Goal: Task Accomplishment & Management: Complete application form

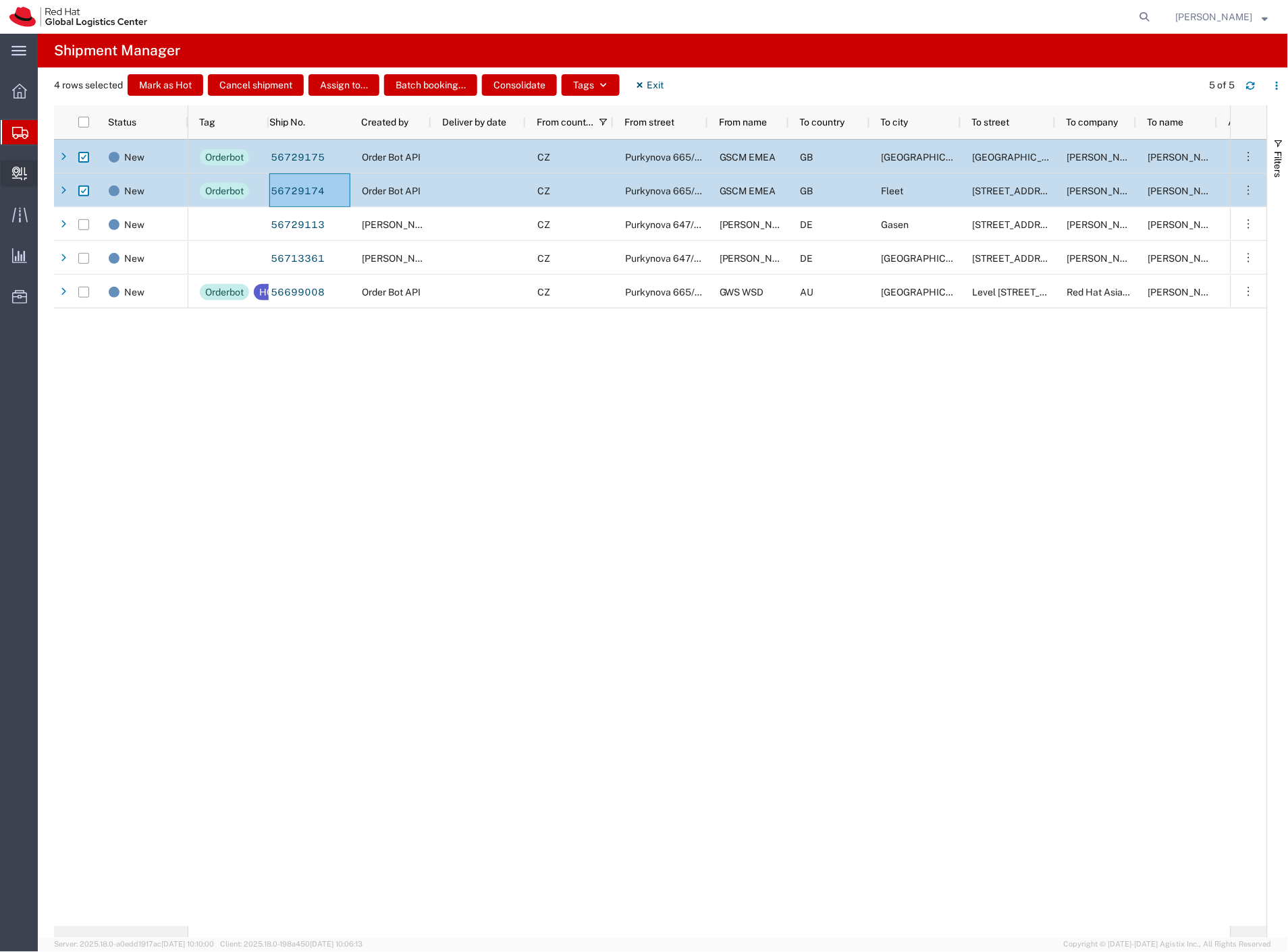
click at [0, 0] on span "Create Delivery" at bounding box center [0, 0] width 0 height 0
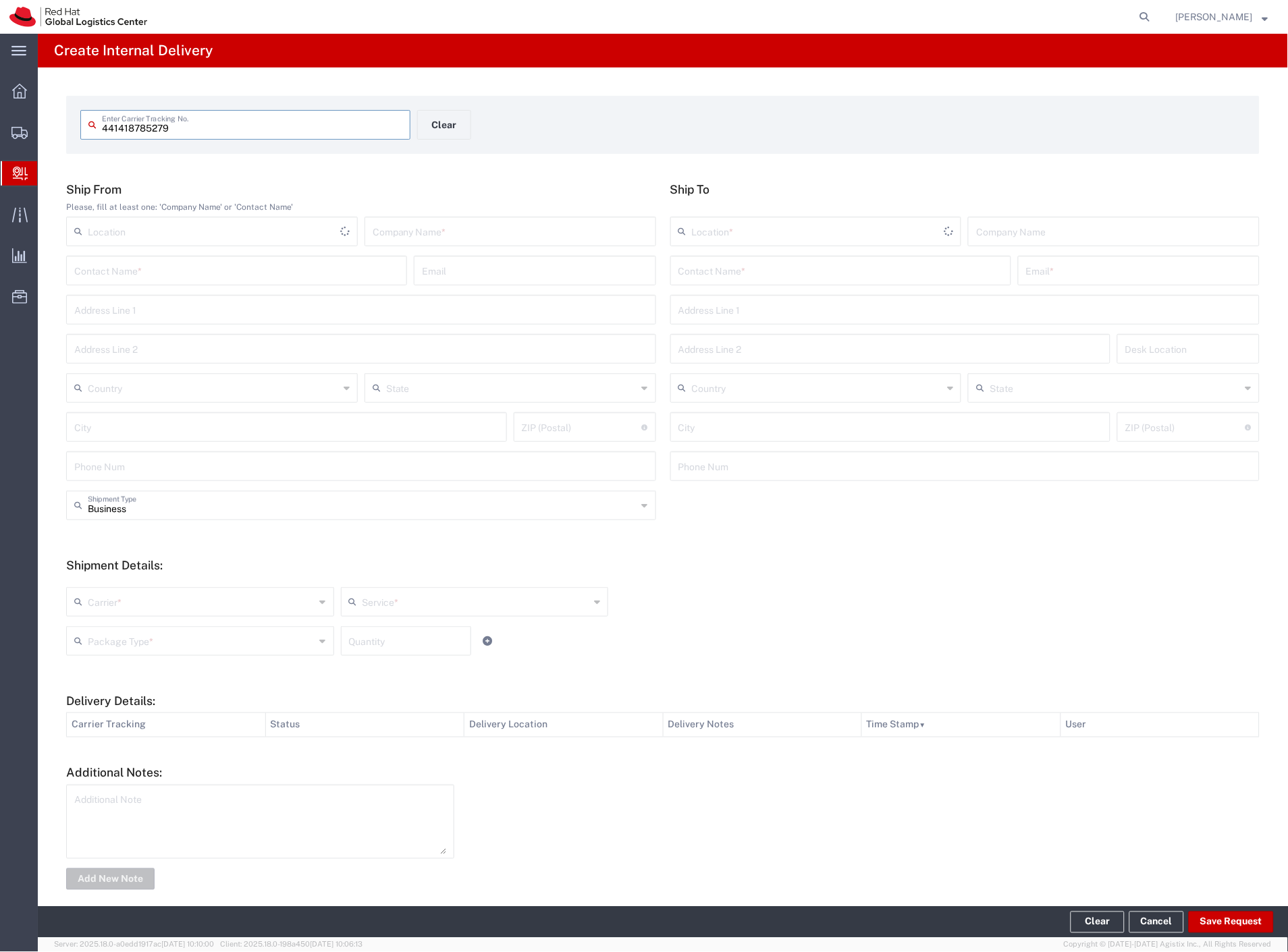
type input "441418785279"
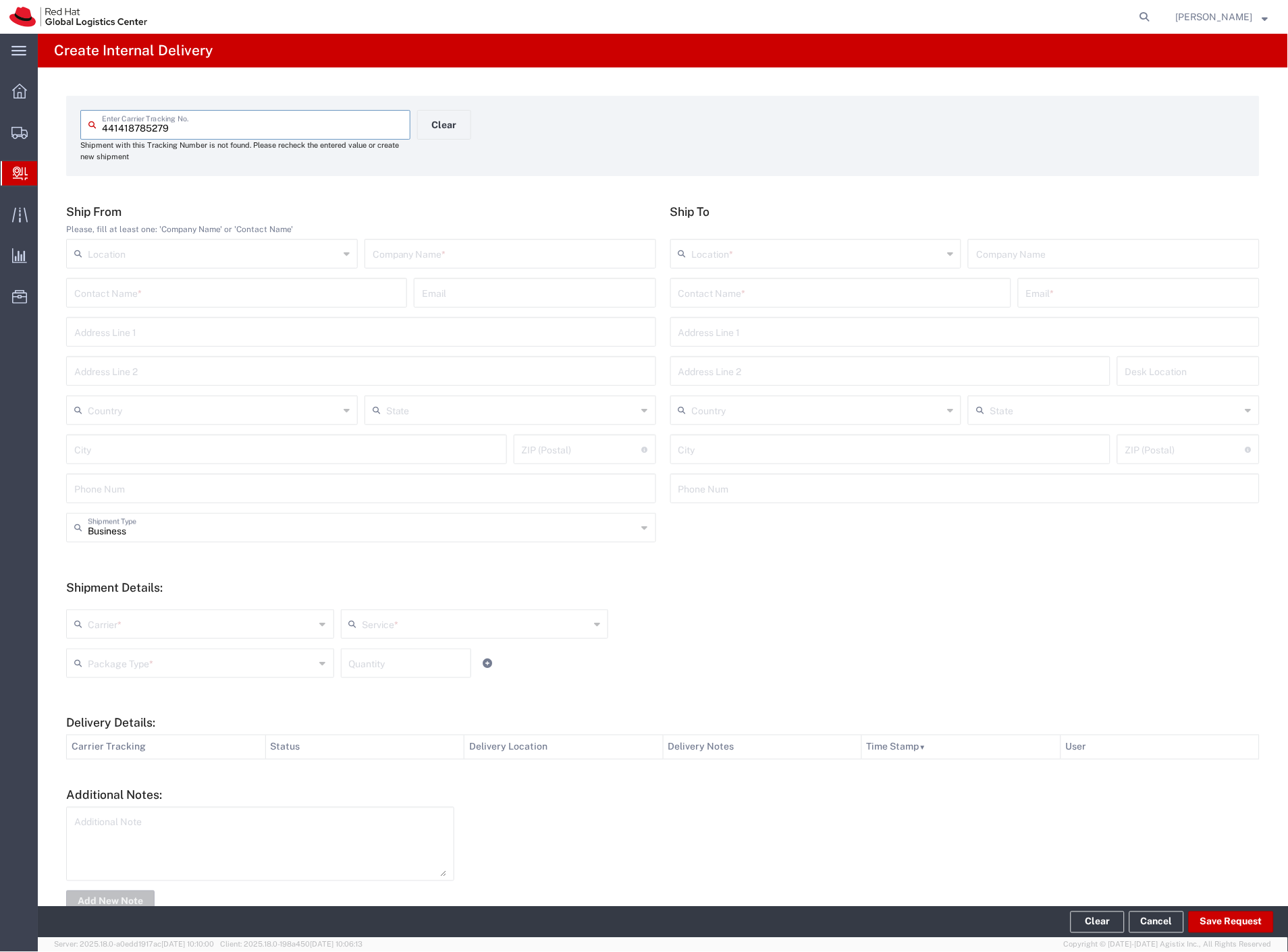
click at [437, 251] on input "text" at bounding box center [510, 253] width 275 height 23
type input "zalando"
click at [852, 295] on input "text" at bounding box center [841, 292] width 325 height 23
type input "[PERSON_NAME]"
click at [734, 338] on p "Purkynova 665/115, 0D165, [GEOGRAPHIC_DATA], 621 00, [GEOGRAPHIC_DATA]" at bounding box center [841, 343] width 323 height 17
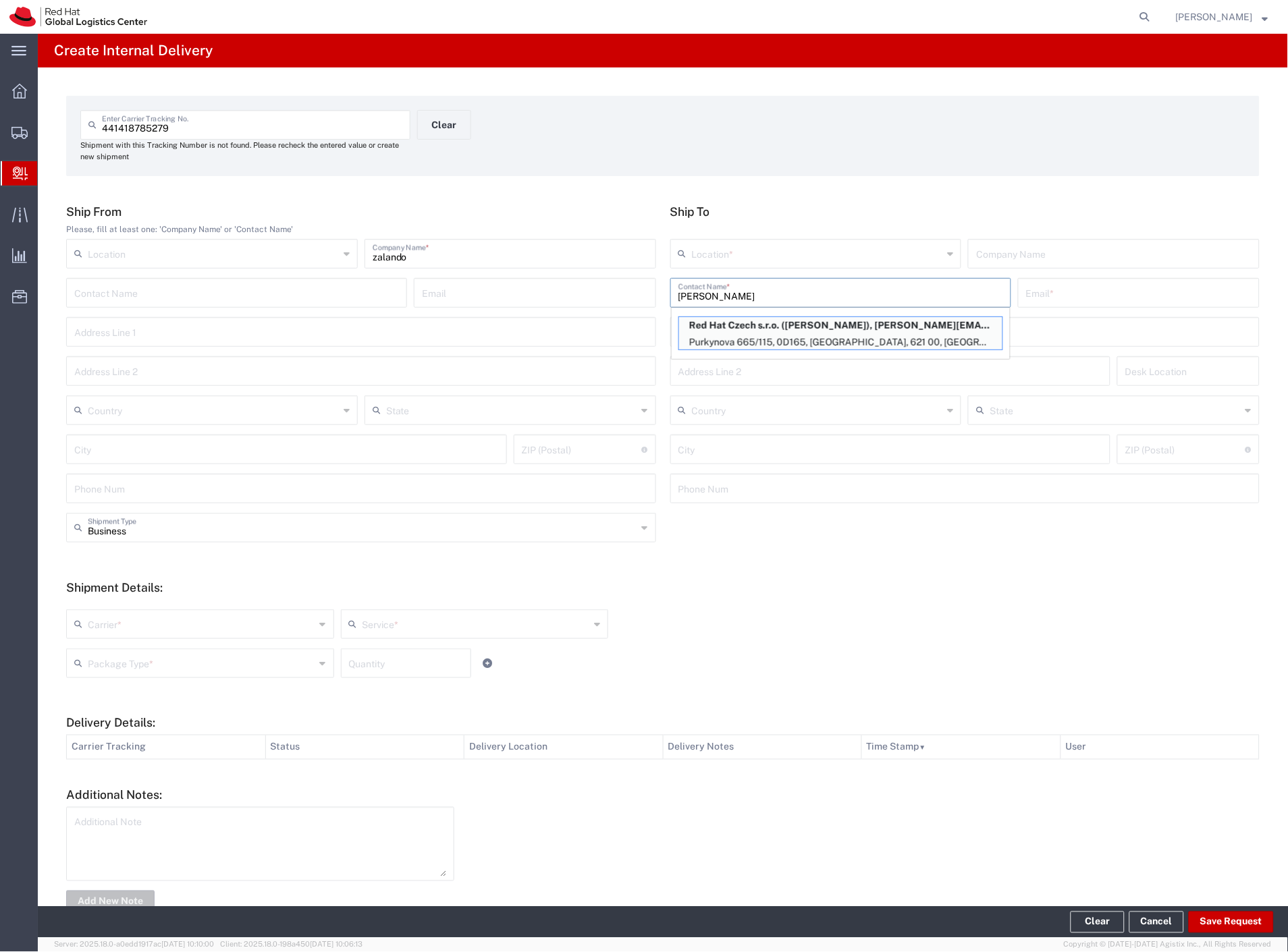
type input "RH - [GEOGRAPHIC_DATA] [GEOGRAPHIC_DATA] - C"
type input "Red Hat Czech s.r.o."
type input "[PERSON_NAME]"
type input "[EMAIL_ADDRESS][DOMAIN_NAME]"
type input "Purkynova 665/115"
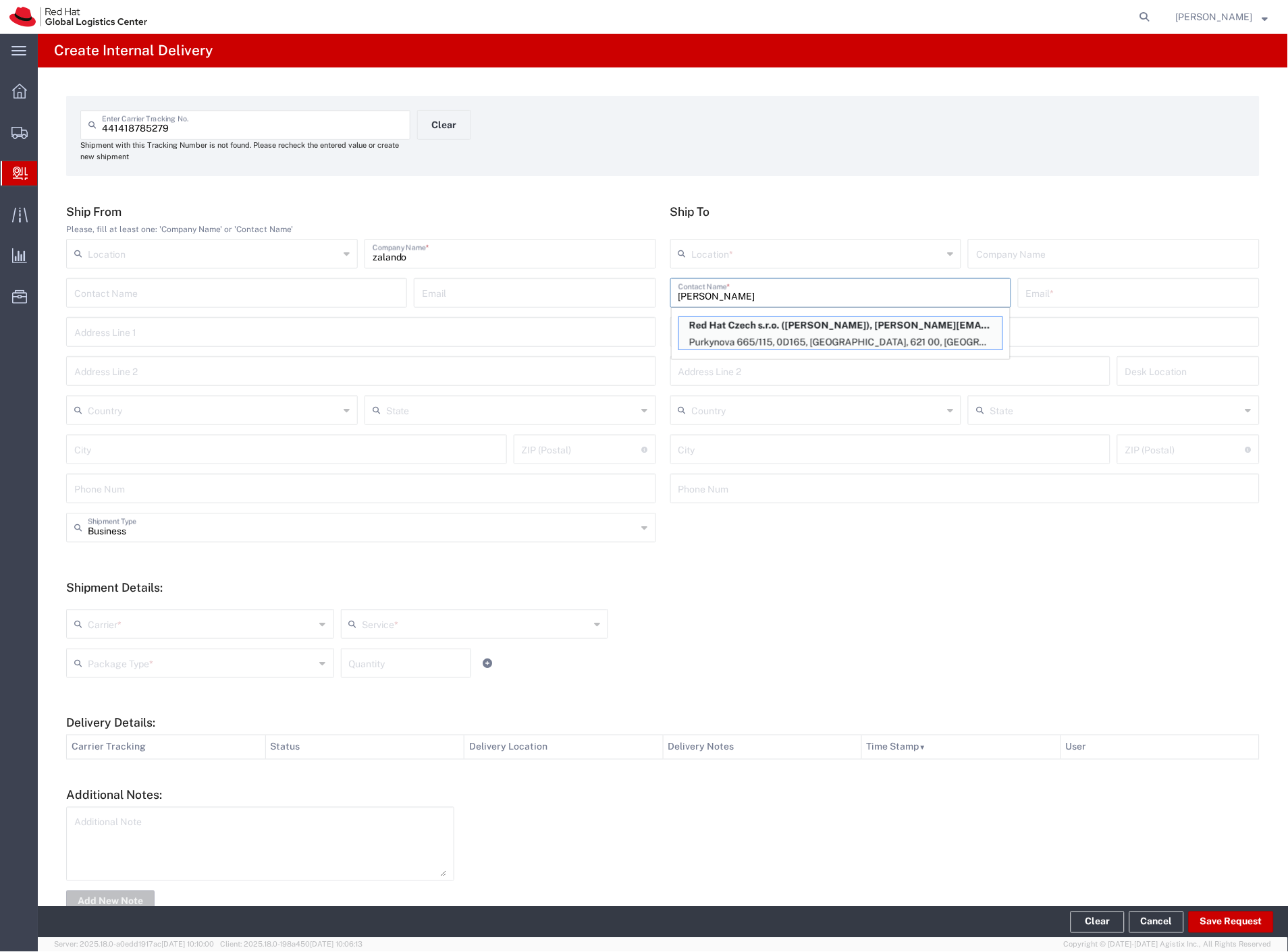
type input "0D165"
type input "Czechia"
type input "[GEOGRAPHIC_DATA]"
type input "621 00"
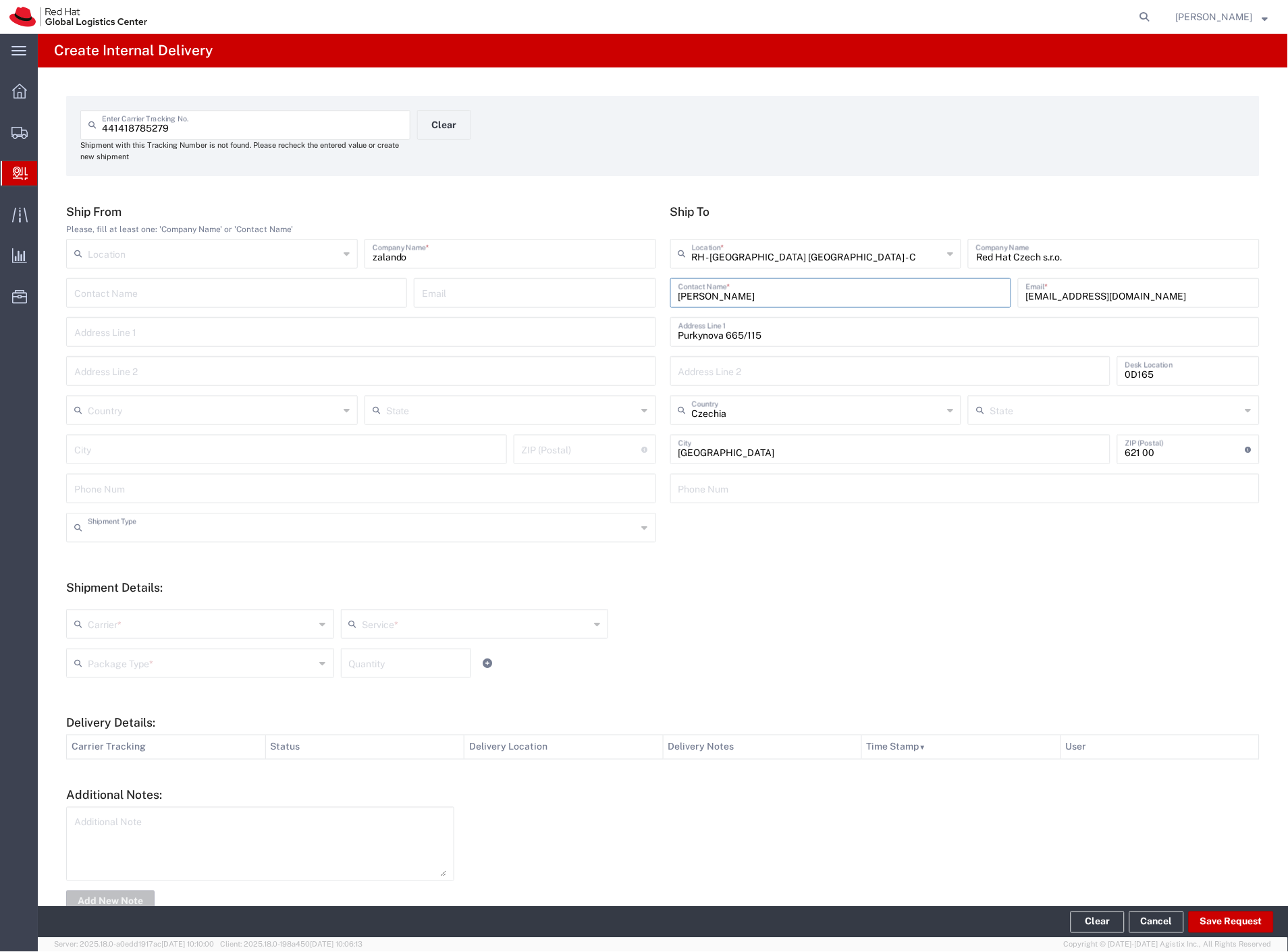
click at [162, 524] on input "text" at bounding box center [362, 527] width 550 height 23
click at [141, 575] on span "Personal" at bounding box center [359, 579] width 582 height 21
type input "Personal"
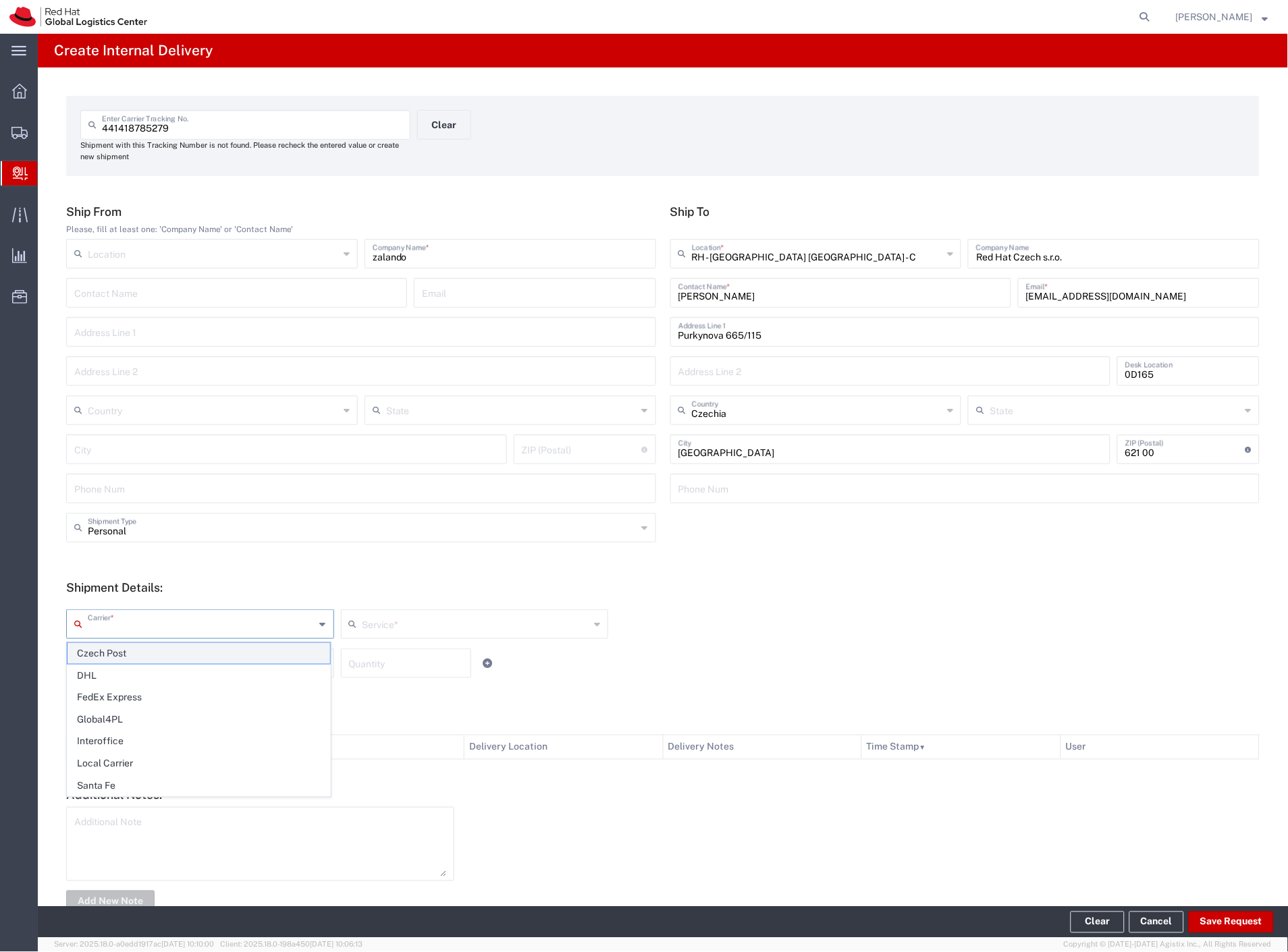
drag, startPoint x: 125, startPoint y: 617, endPoint x: 117, endPoint y: 644, distance: 28.2
click at [123, 623] on input "text" at bounding box center [201, 623] width 228 height 23
click at [113, 654] on span "Czech Post" at bounding box center [199, 654] width 263 height 21
type input "Czech Post"
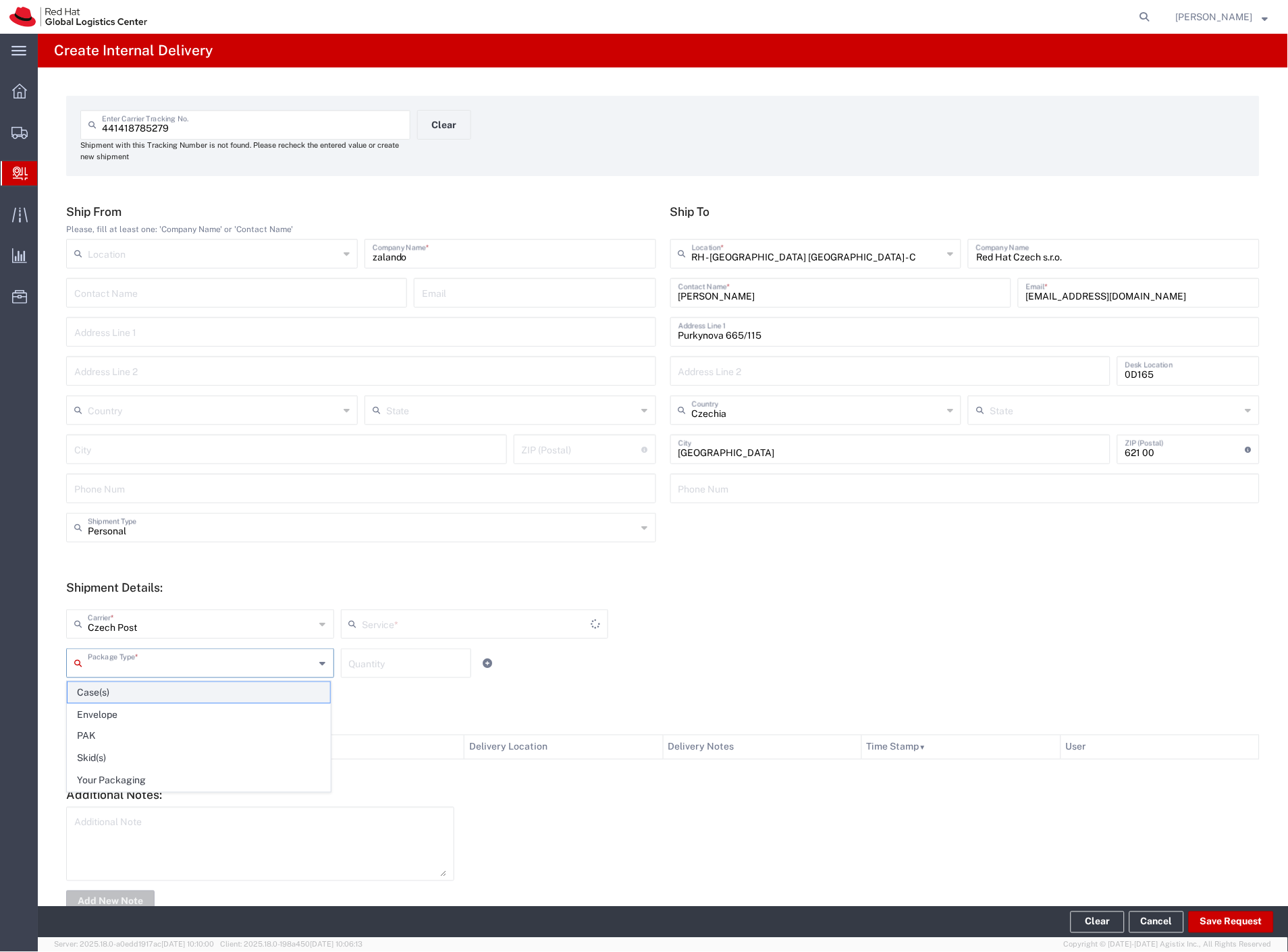
drag, startPoint x: 112, startPoint y: 660, endPoint x: 111, endPoint y: 693, distance: 33.0
click at [112, 665] on input "text" at bounding box center [201, 662] width 228 height 23
type input "Ground"
click at [148, 781] on span "Your Packaging" at bounding box center [199, 781] width 263 height 21
type input "Your Packaging"
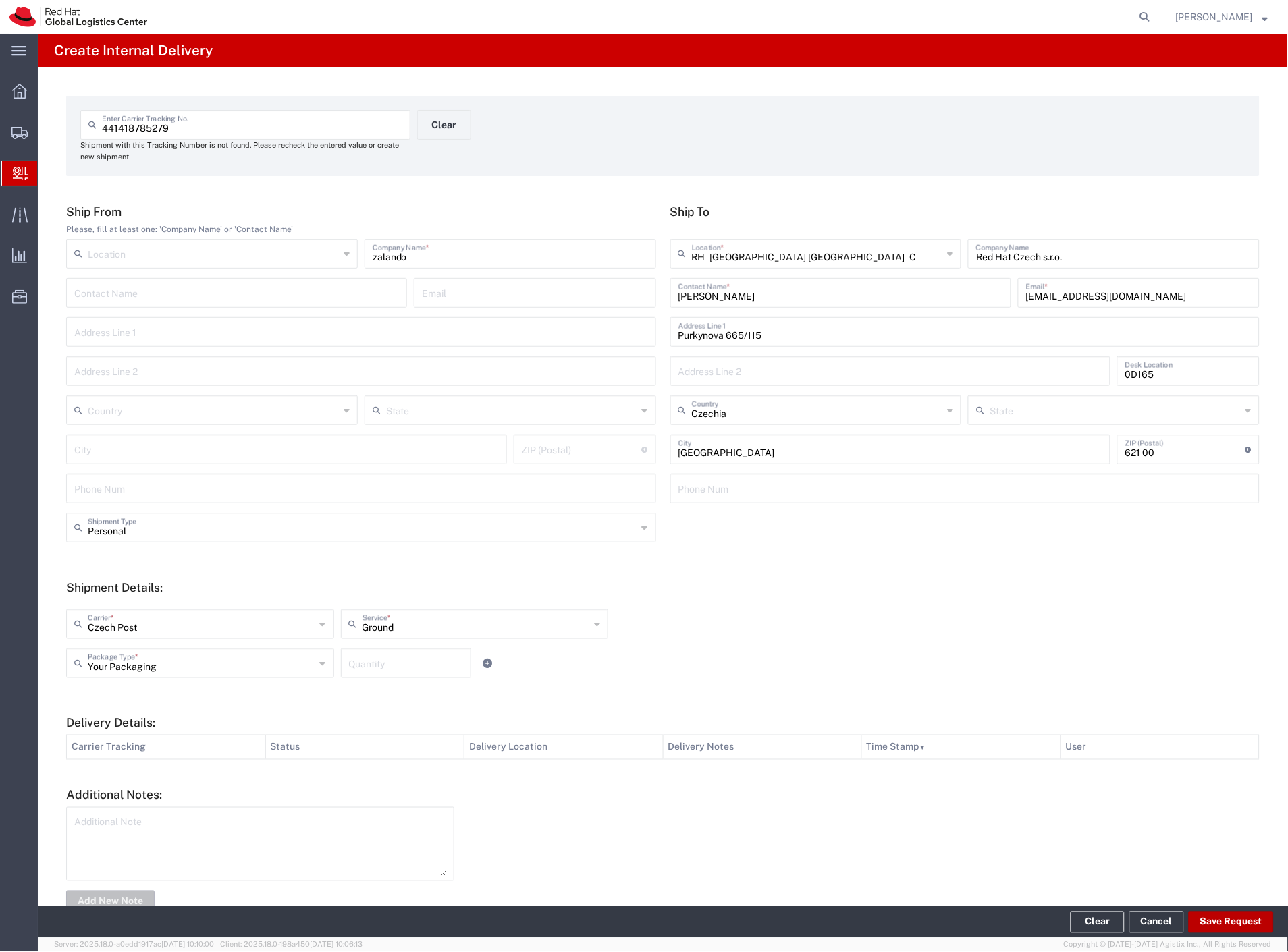
click at [1229, 915] on button "Save Request" at bounding box center [1231, 922] width 85 height 21
type input "Personal"
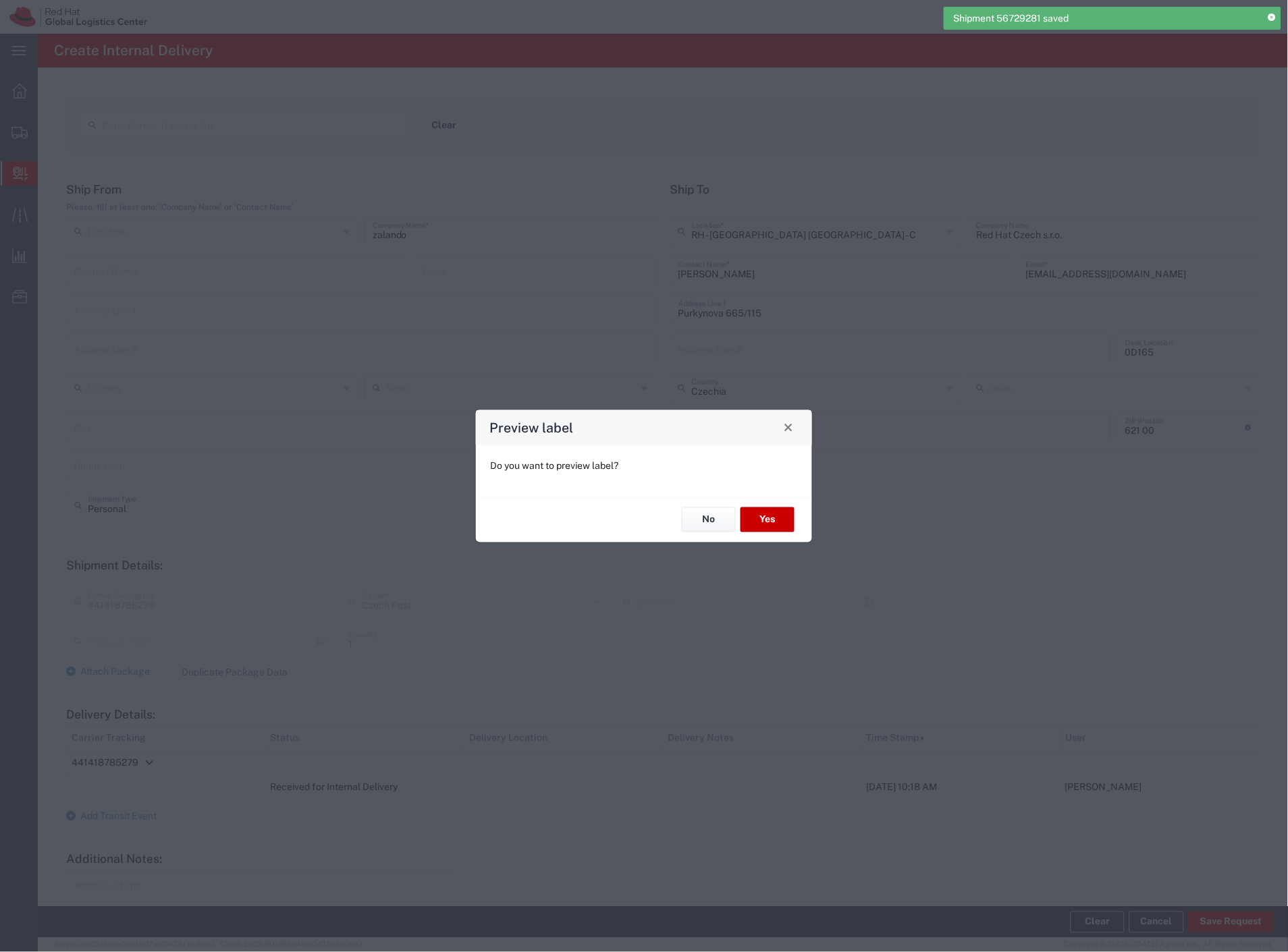
type input "Your Packaging"
type input "Ground"
click at [760, 520] on button "Yes" at bounding box center [767, 520] width 54 height 25
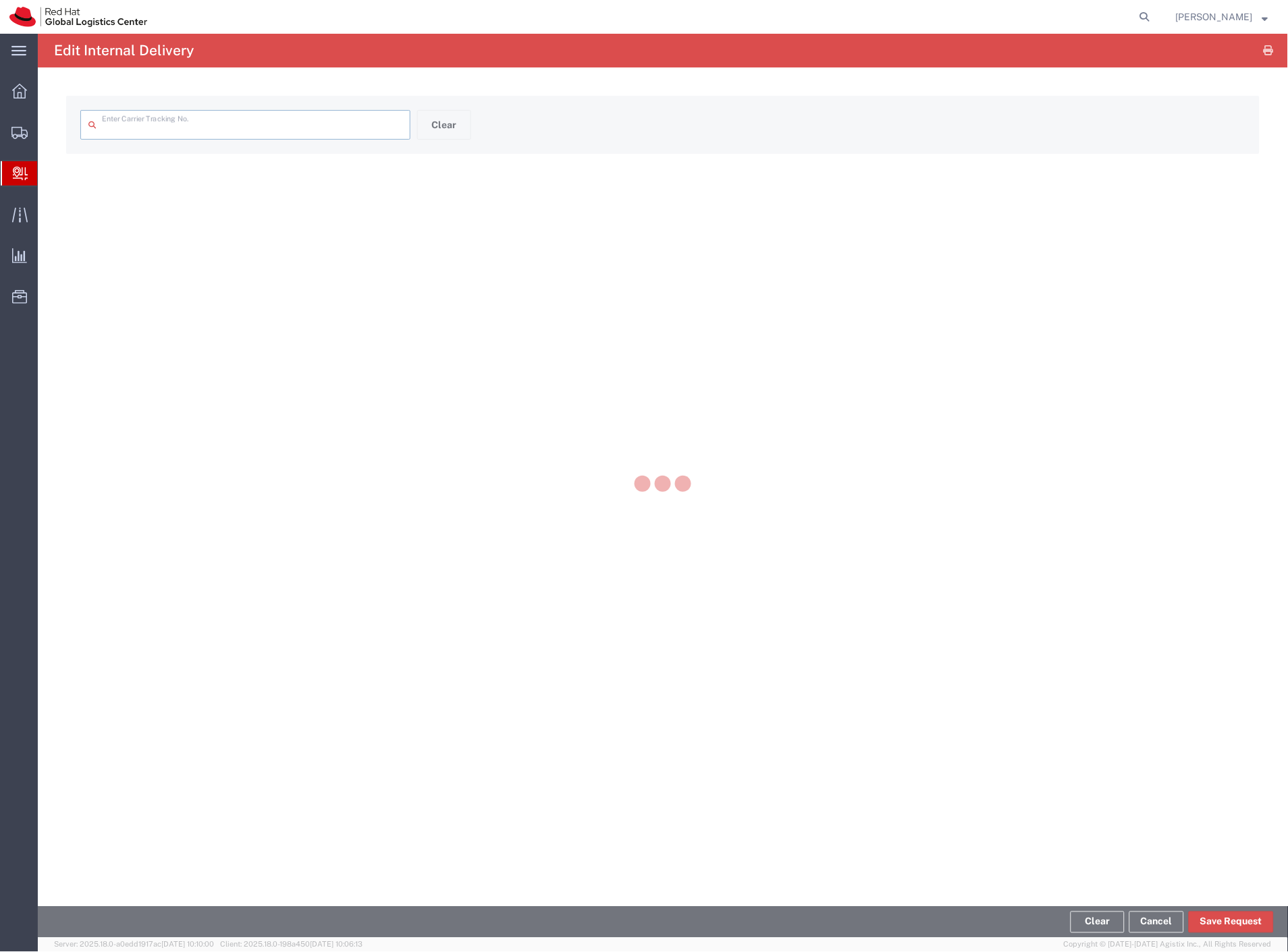
type input "441418785279"
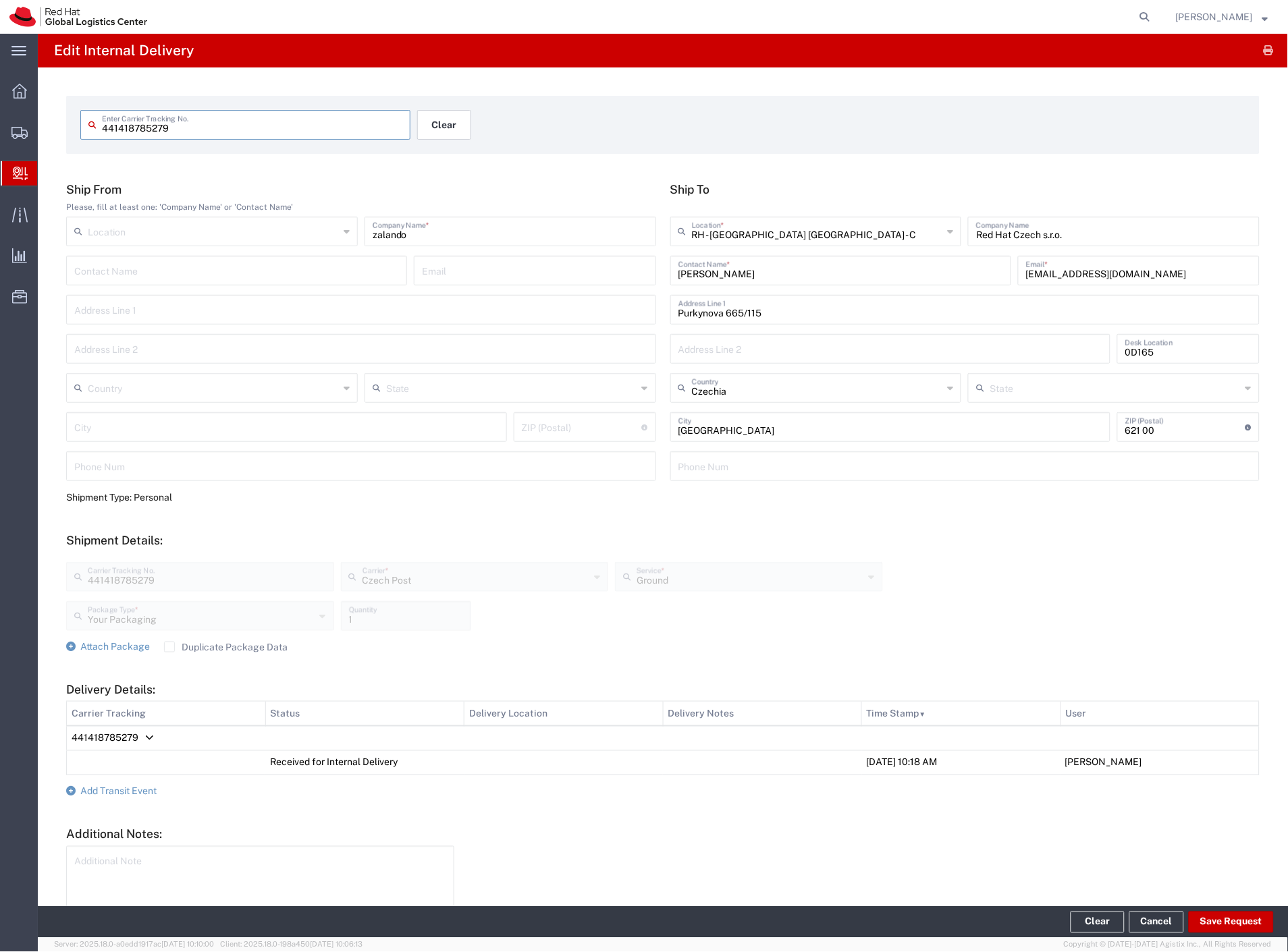
click at [451, 128] on button "Clear" at bounding box center [444, 125] width 54 height 30
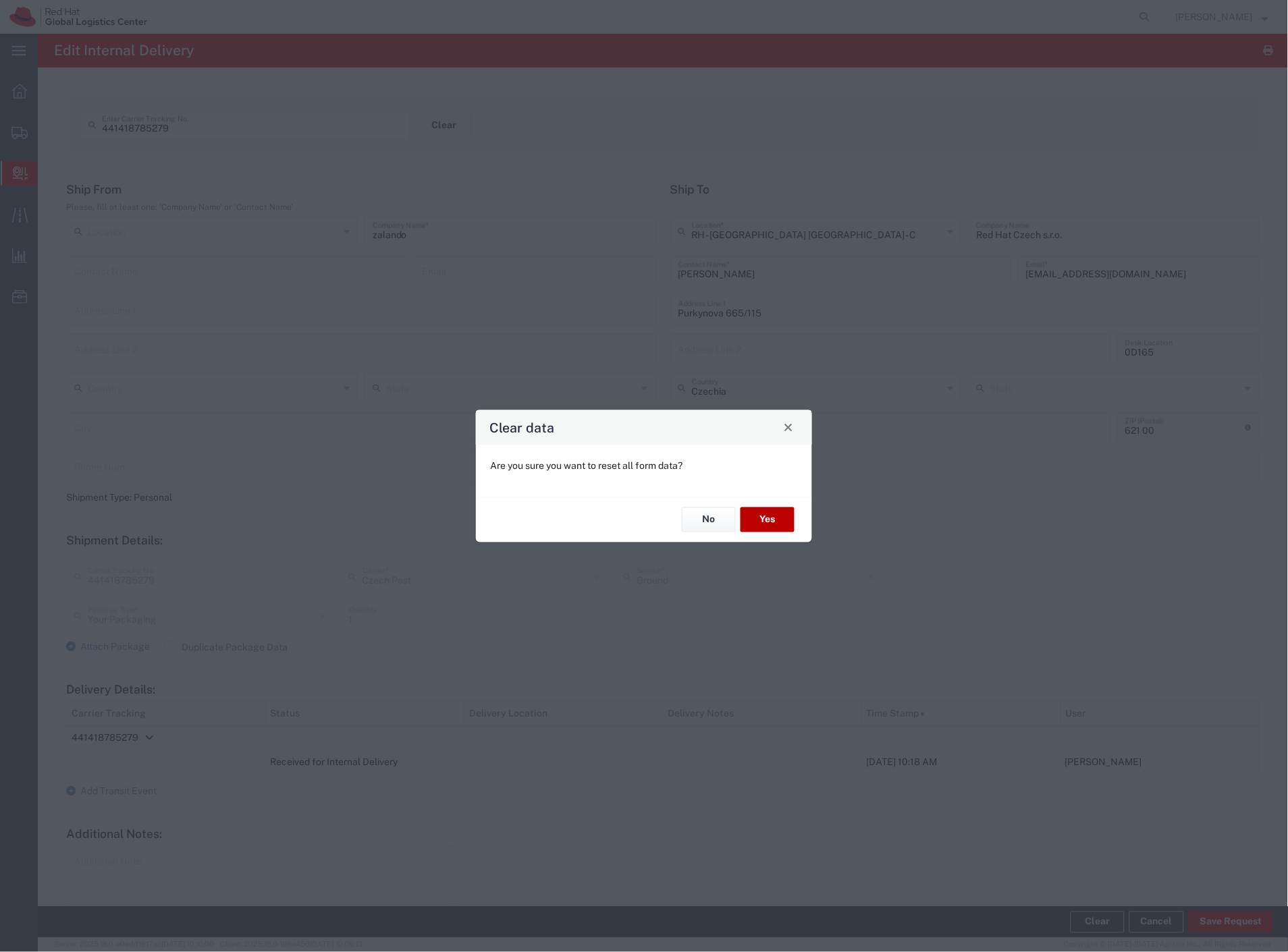
click at [789, 518] on button "Yes" at bounding box center [767, 520] width 54 height 25
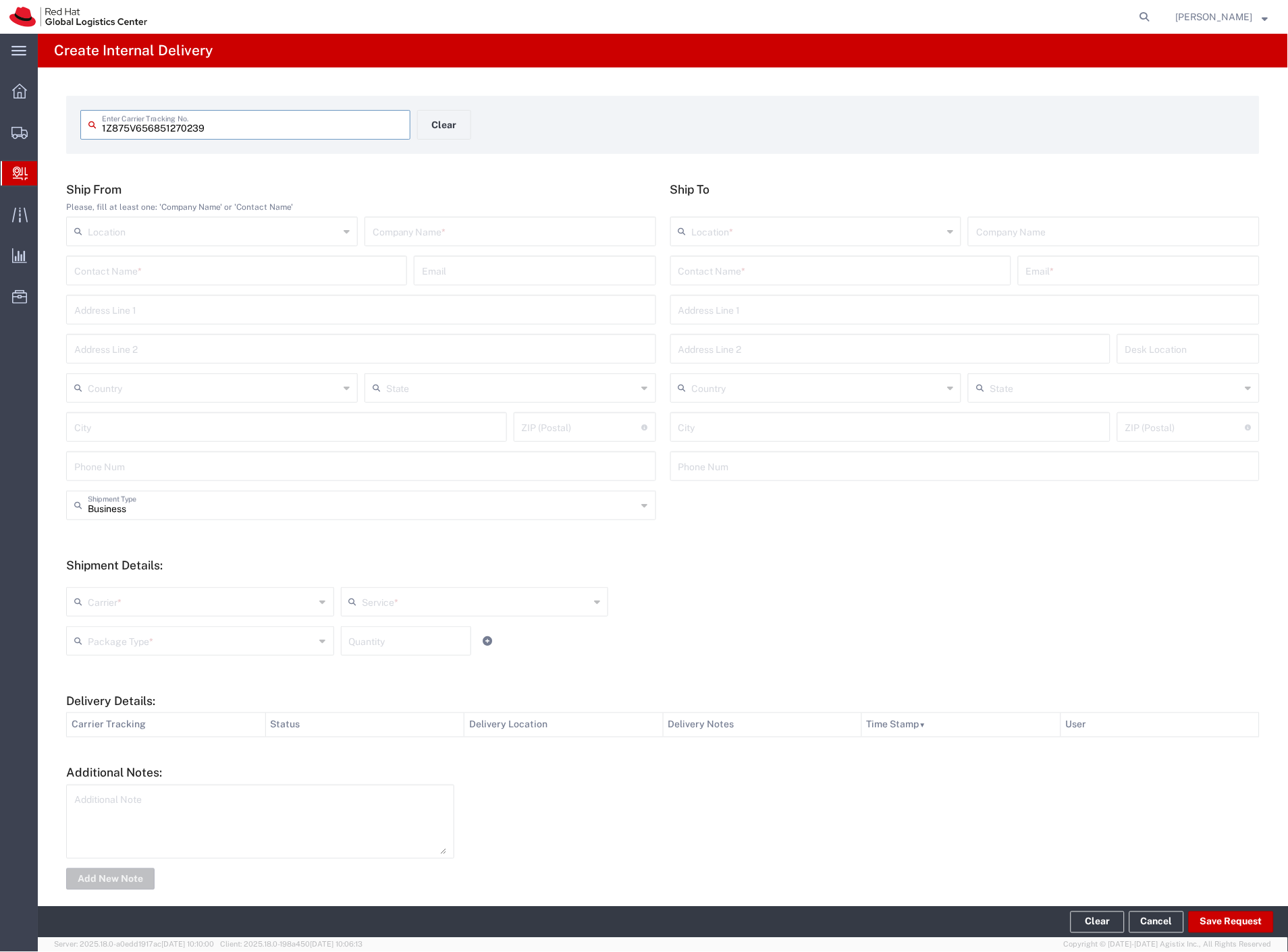
type input "1Z875V656851270239"
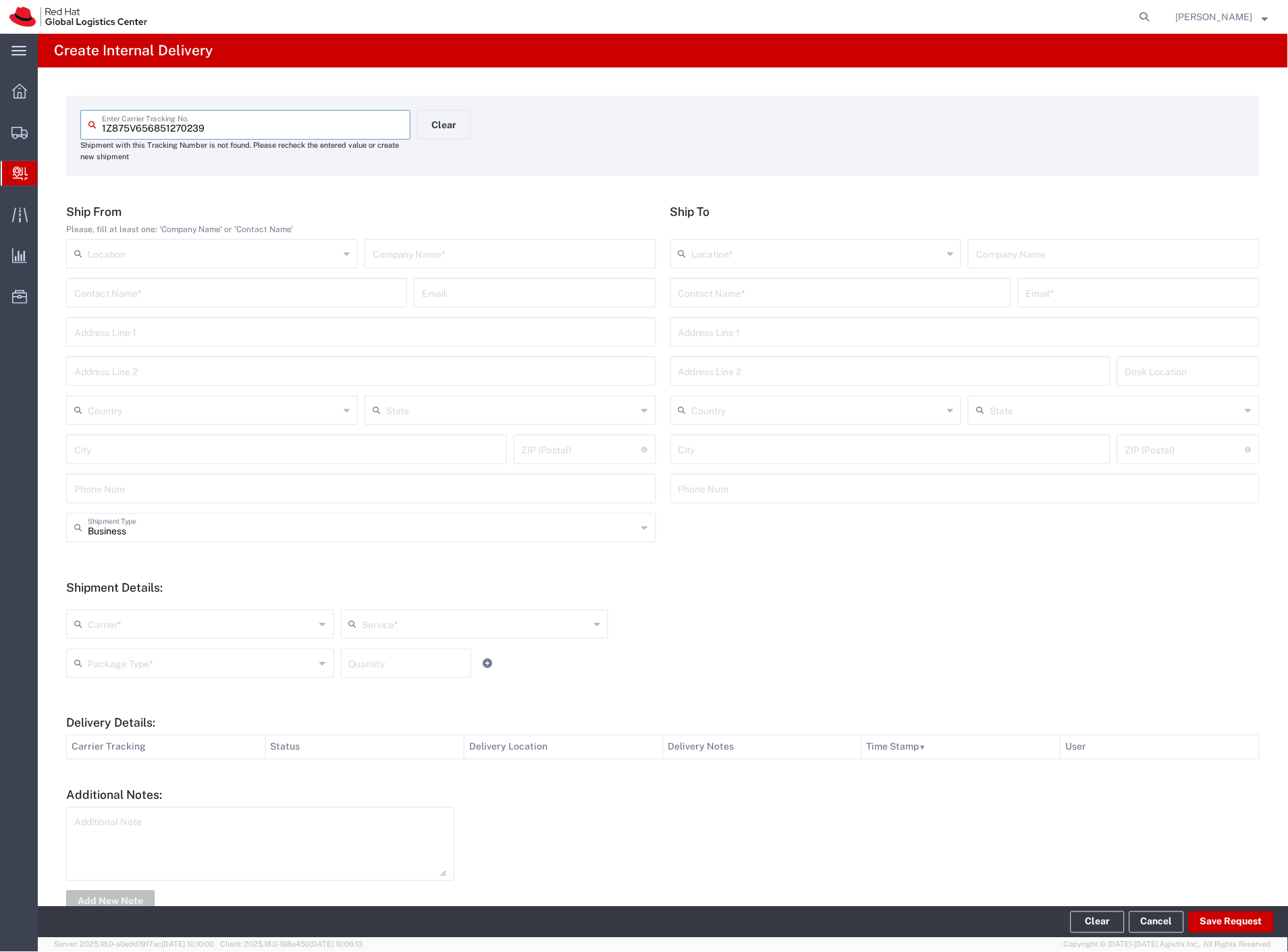
click at [445, 256] on input "text" at bounding box center [510, 253] width 275 height 23
type input "nuki"
click at [711, 288] on input "text" at bounding box center [841, 292] width 325 height 23
type input "[PERSON_NAME]"
click at [745, 324] on p "Red Hat Czech s.r.o. ([PERSON_NAME]), [EMAIL_ADDRESS][DOMAIN_NAME]" at bounding box center [841, 325] width 323 height 17
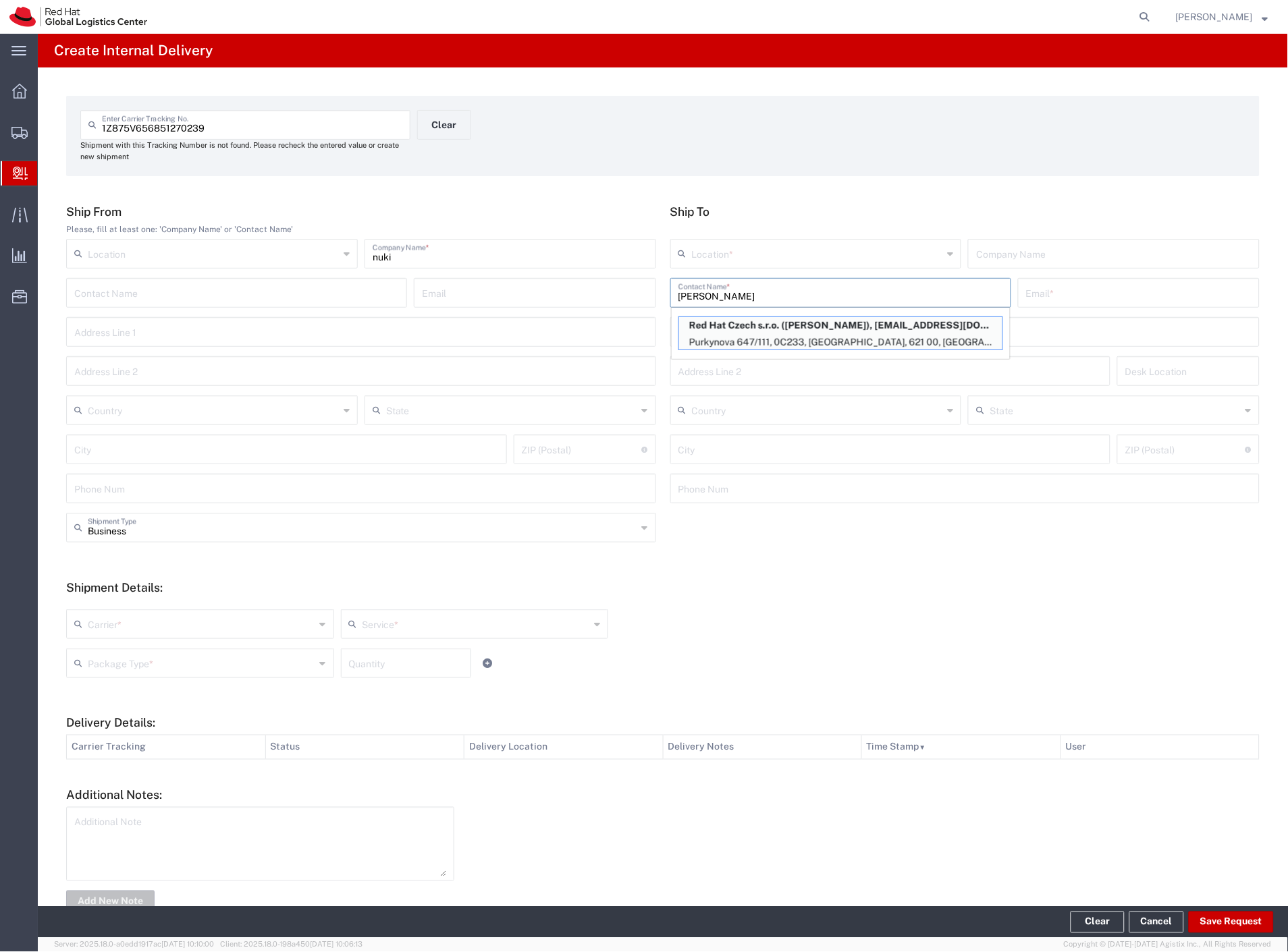
type input "RH - [GEOGRAPHIC_DATA] [GEOGRAPHIC_DATA] - B"
type input "Red Hat Czech s.r.o."
type input "[PERSON_NAME]"
type input "[EMAIL_ADDRESS][DOMAIN_NAME]"
type input "Purkynova 647/111"
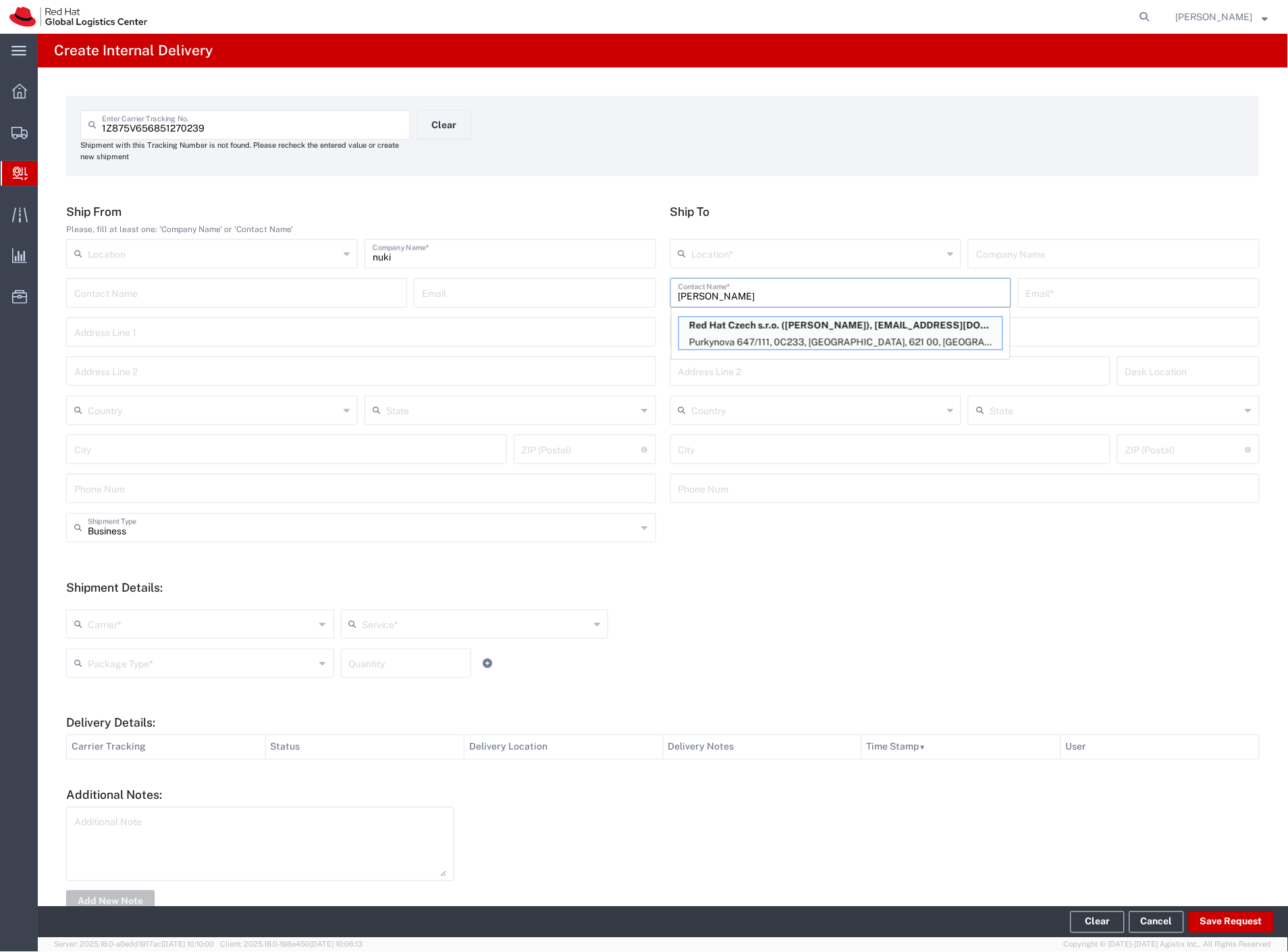
type input "0C233"
type input "Czechia"
type input "[GEOGRAPHIC_DATA]"
type input "621 00"
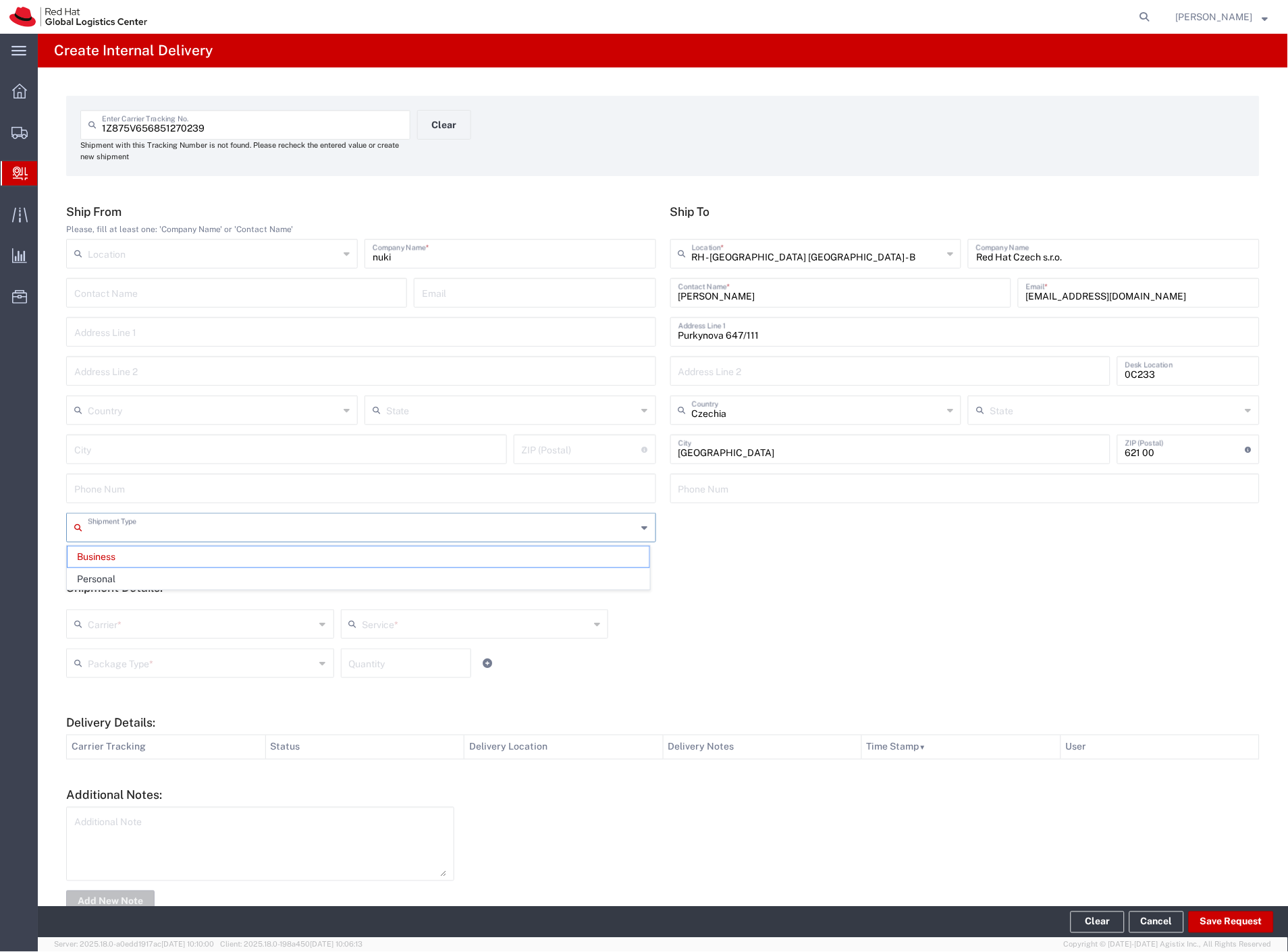
click at [132, 537] on input "text" at bounding box center [362, 527] width 550 height 23
click at [110, 583] on span "Personal" at bounding box center [359, 579] width 582 height 21
type input "Personal"
drag, startPoint x: 108, startPoint y: 622, endPoint x: 108, endPoint y: 639, distance: 17.0
click at [108, 622] on input "text" at bounding box center [201, 623] width 228 height 23
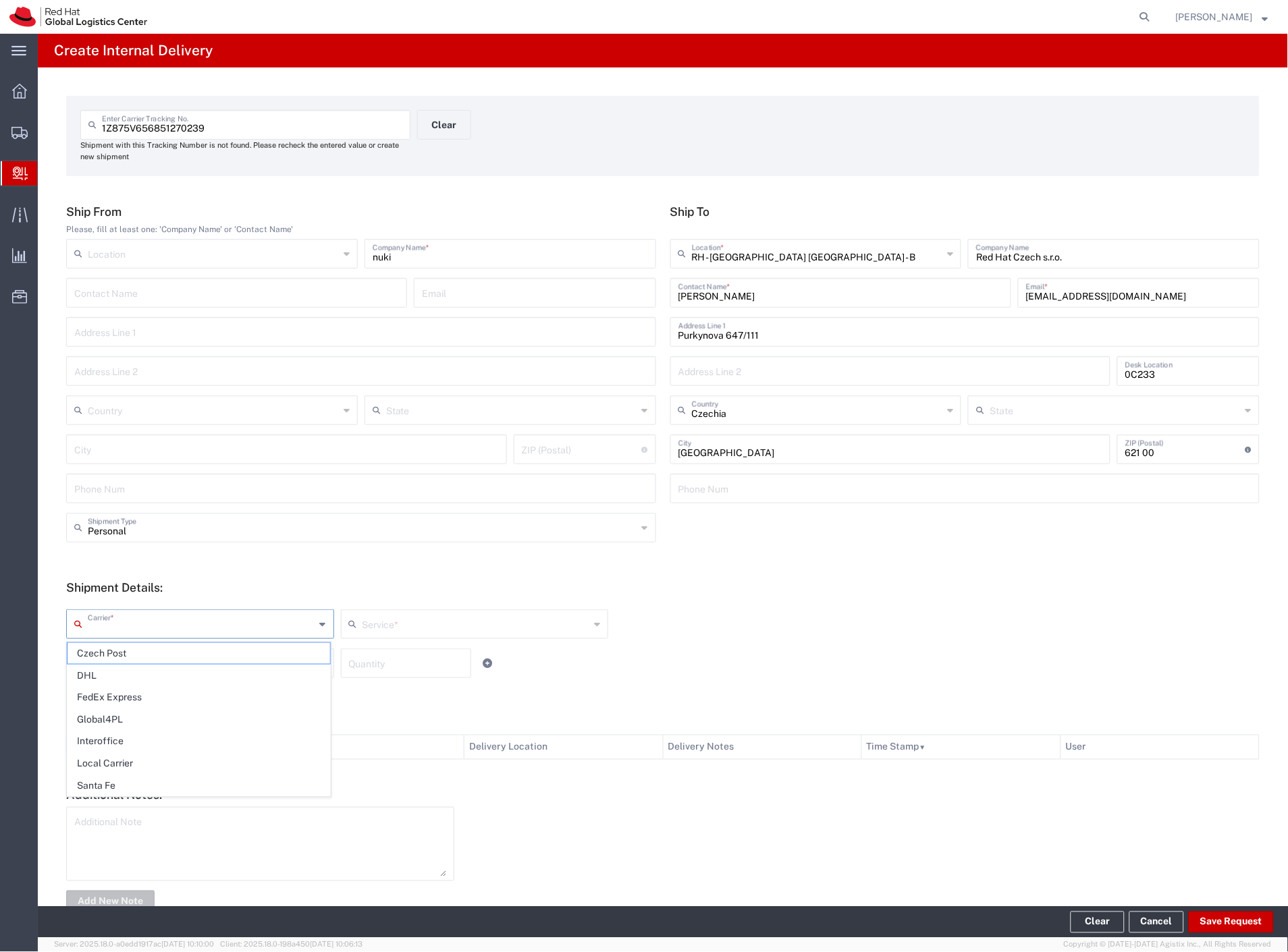
click at [108, 645] on span "Czech Post" at bounding box center [199, 654] width 263 height 21
type input "Czech Post"
type input "Ground"
click at [106, 658] on input "text" at bounding box center [201, 662] width 228 height 23
click at [117, 784] on span "Your Packaging" at bounding box center [199, 781] width 263 height 21
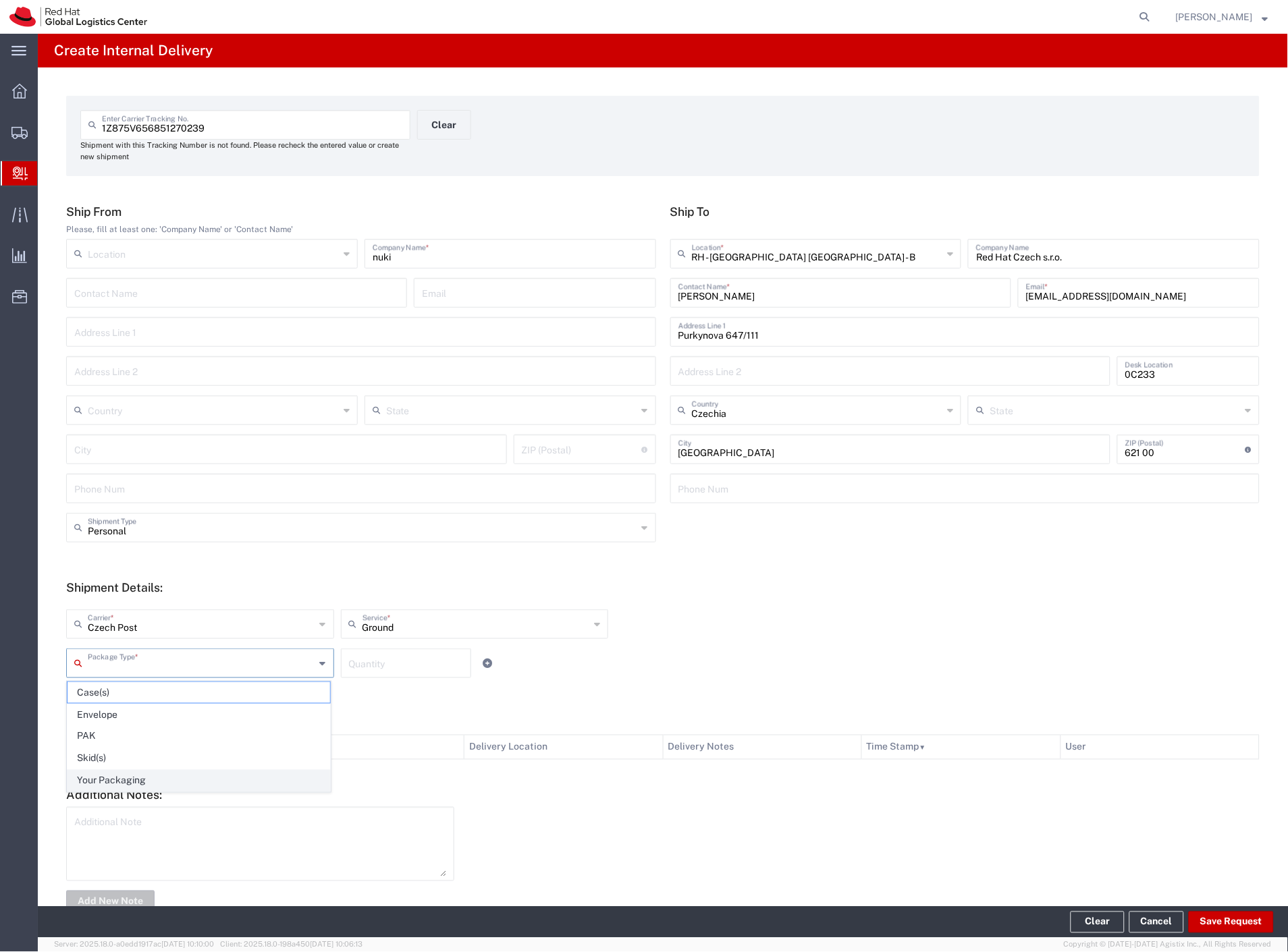
type input "Your Packaging"
click at [1229, 920] on button "Save Request" at bounding box center [1231, 922] width 85 height 21
type input "Personal"
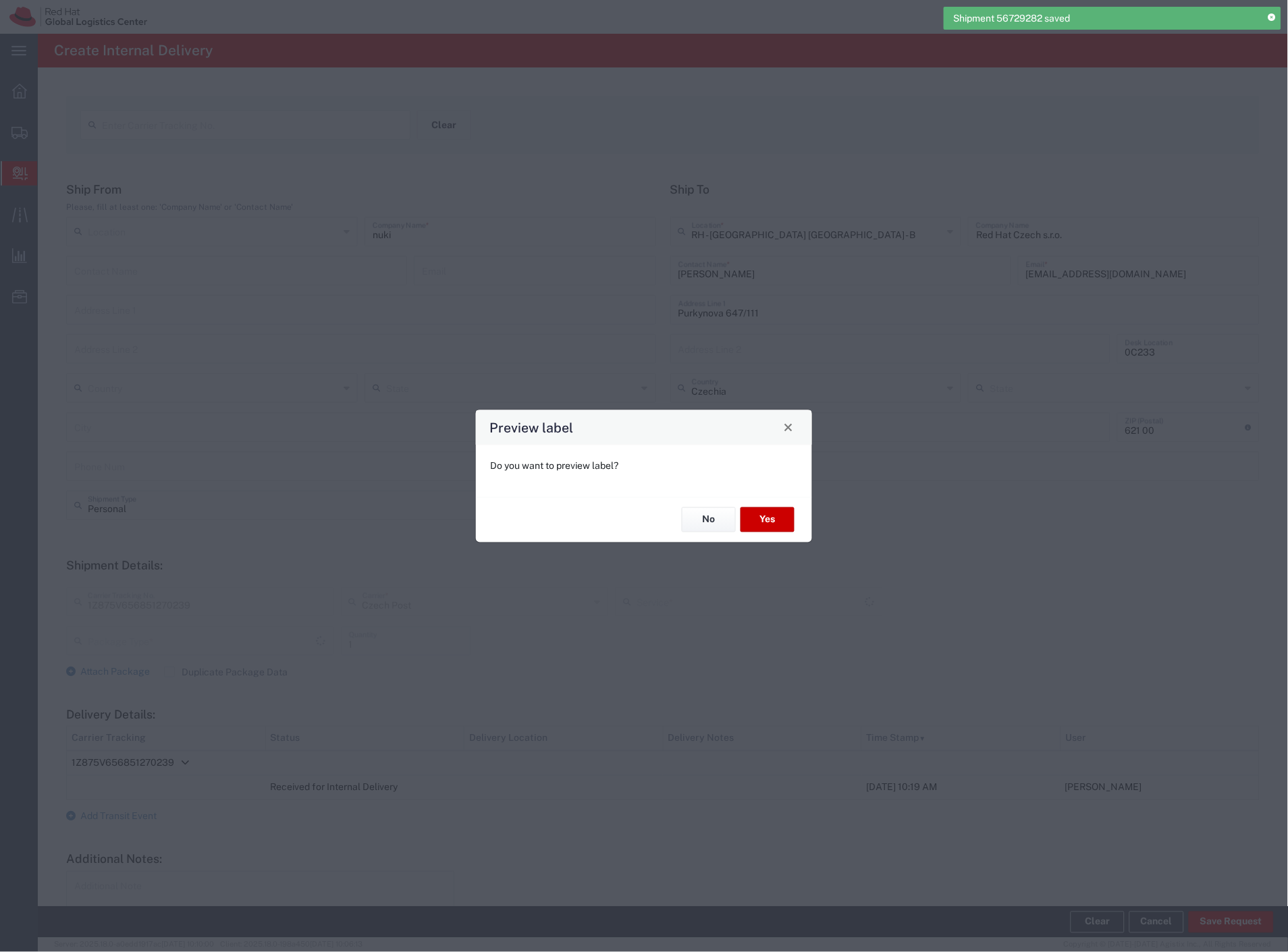
type input "Your Packaging"
type input "Ground"
click at [782, 510] on button "Yes" at bounding box center [767, 520] width 54 height 25
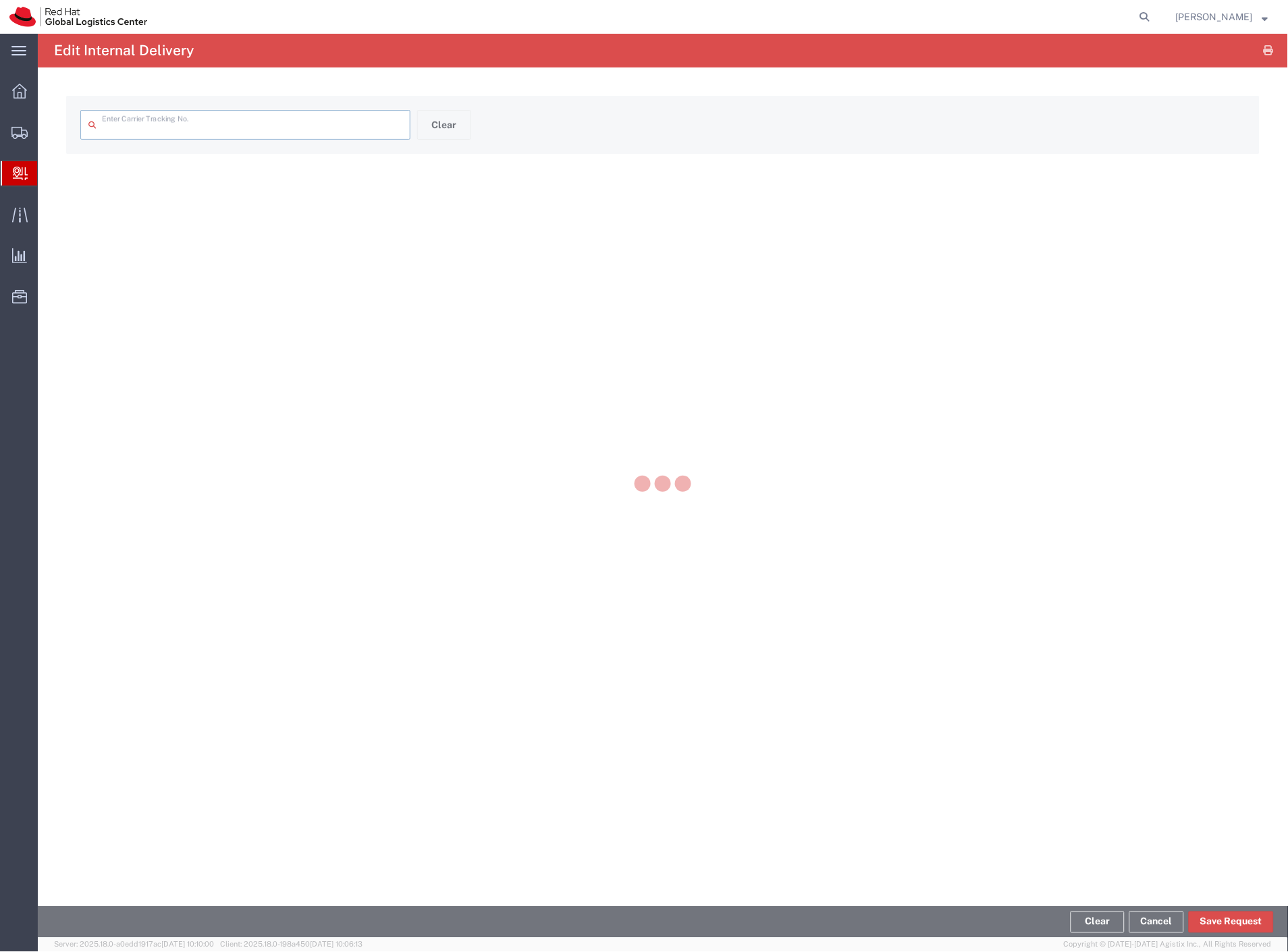
type input "1Z875V656851270239"
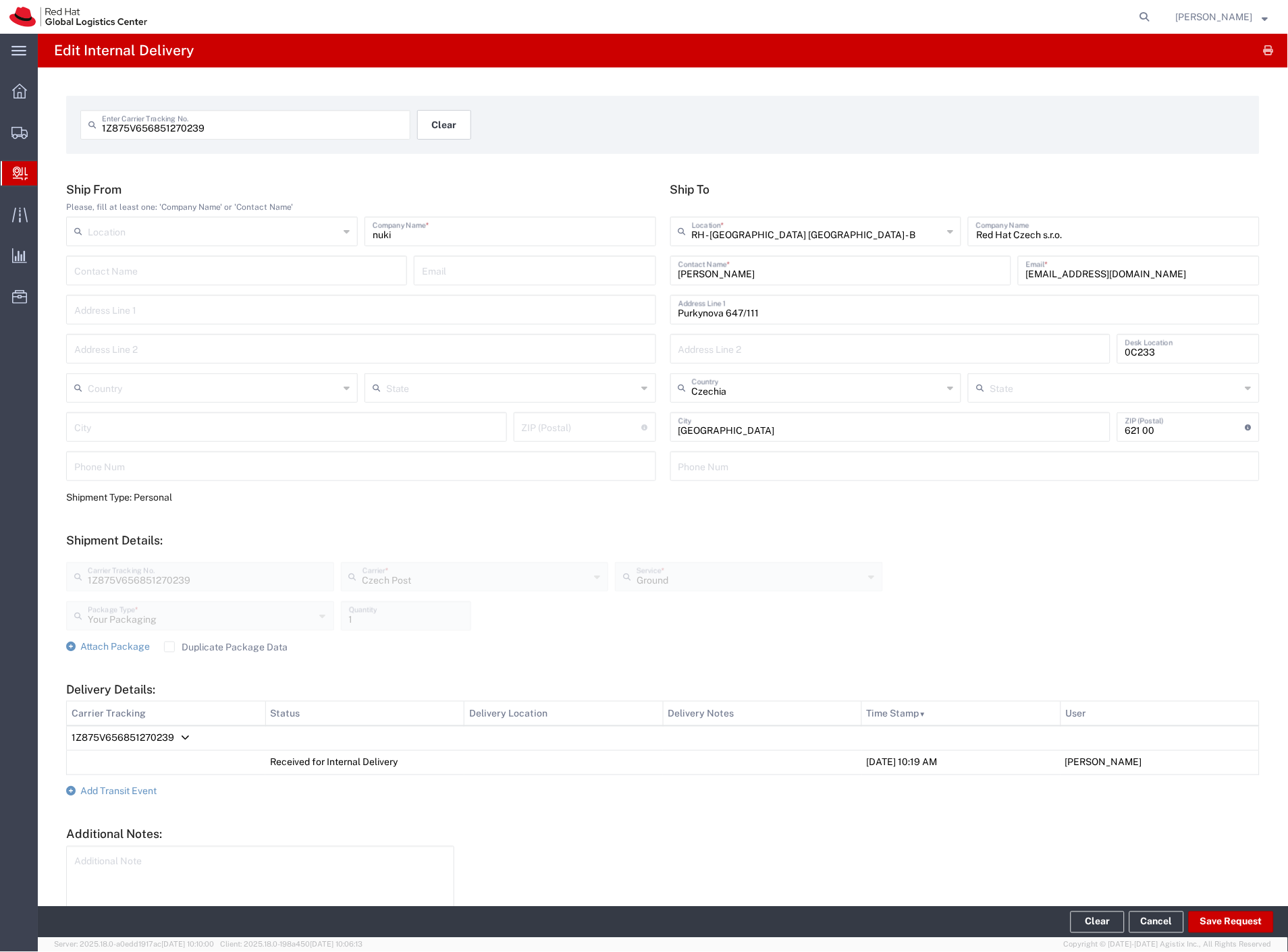
click at [450, 123] on button "Clear" at bounding box center [444, 125] width 54 height 30
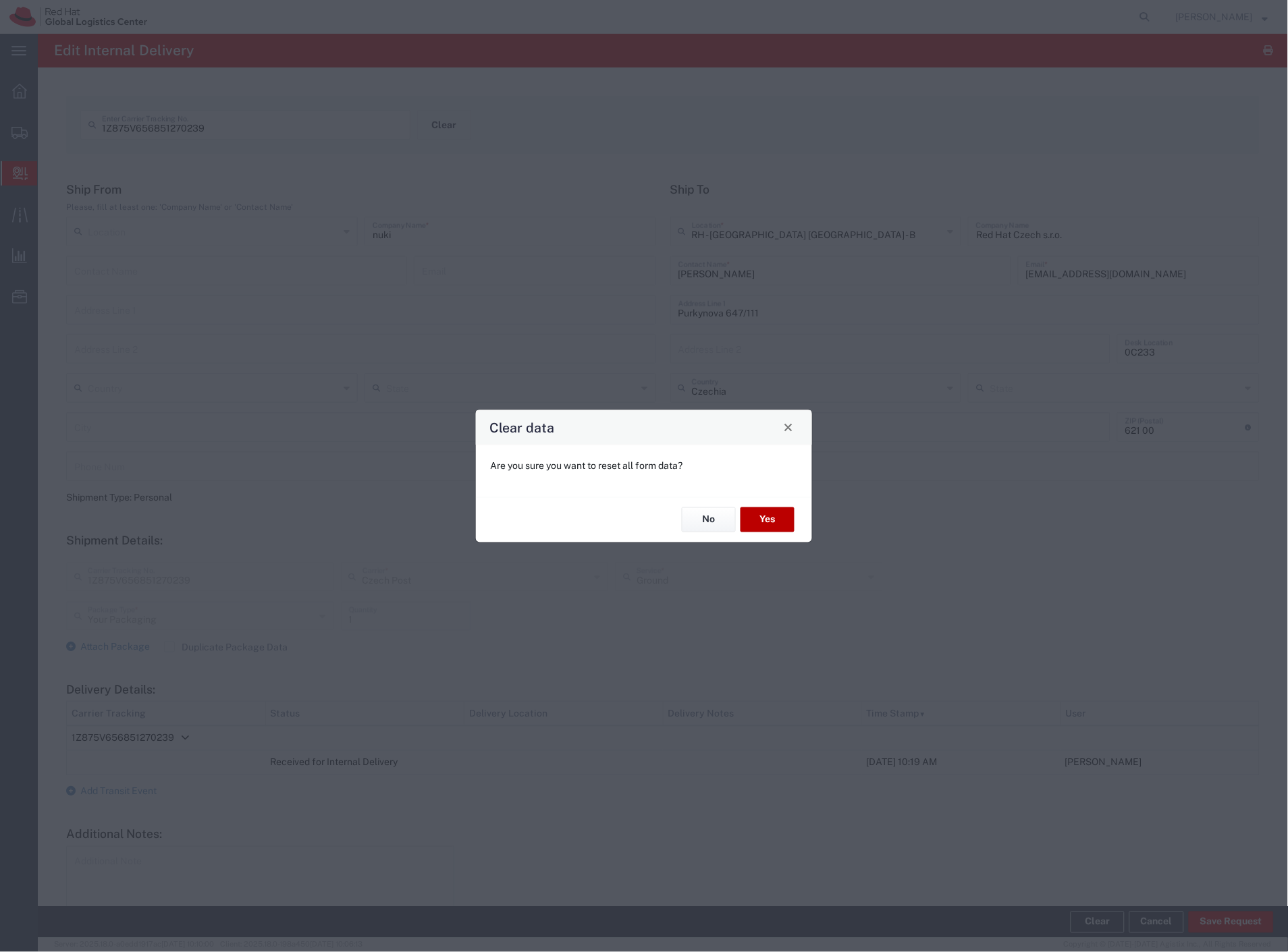
click at [781, 523] on button "Yes" at bounding box center [767, 520] width 54 height 25
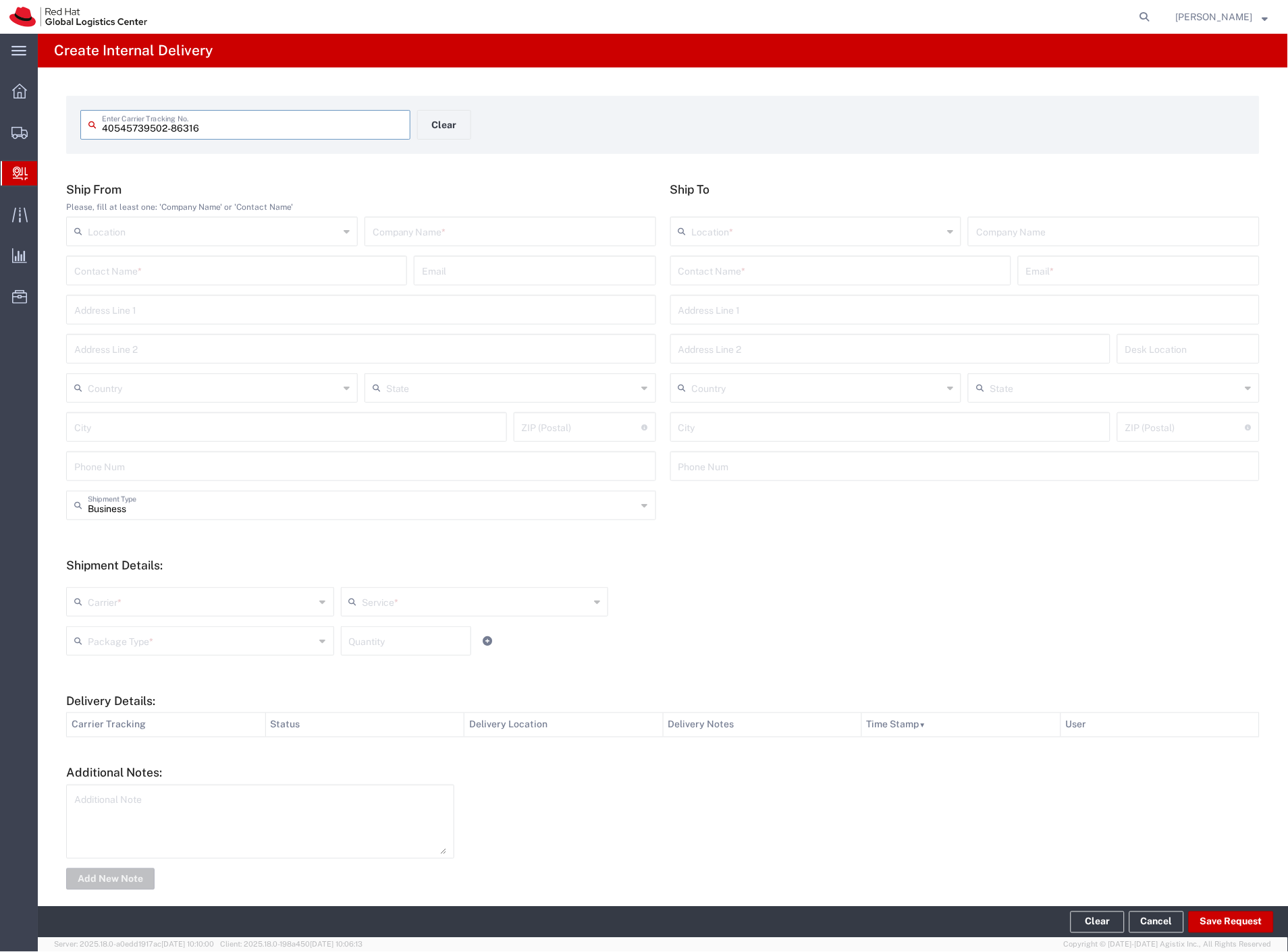
type input "40545739502-86316"
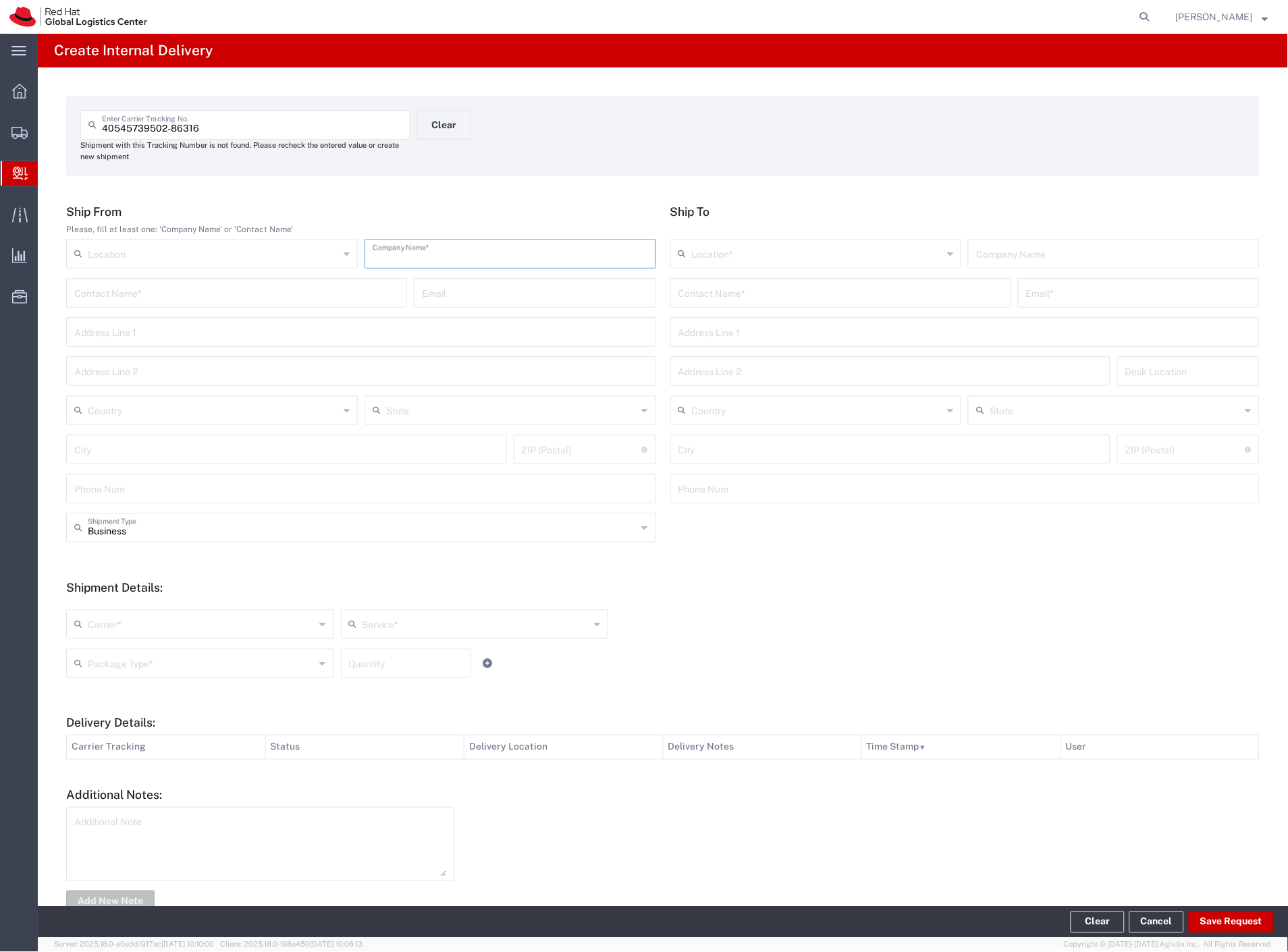
click at [416, 262] on input "text" at bounding box center [510, 253] width 275 height 23
type input "lekaren"
click at [705, 293] on input "text" at bounding box center [841, 292] width 325 height 23
type input "nykryn"
click at [726, 338] on p "Purkynova 665/115, 1D357, [GEOGRAPHIC_DATA], 621 00, [GEOGRAPHIC_DATA]" at bounding box center [841, 343] width 323 height 17
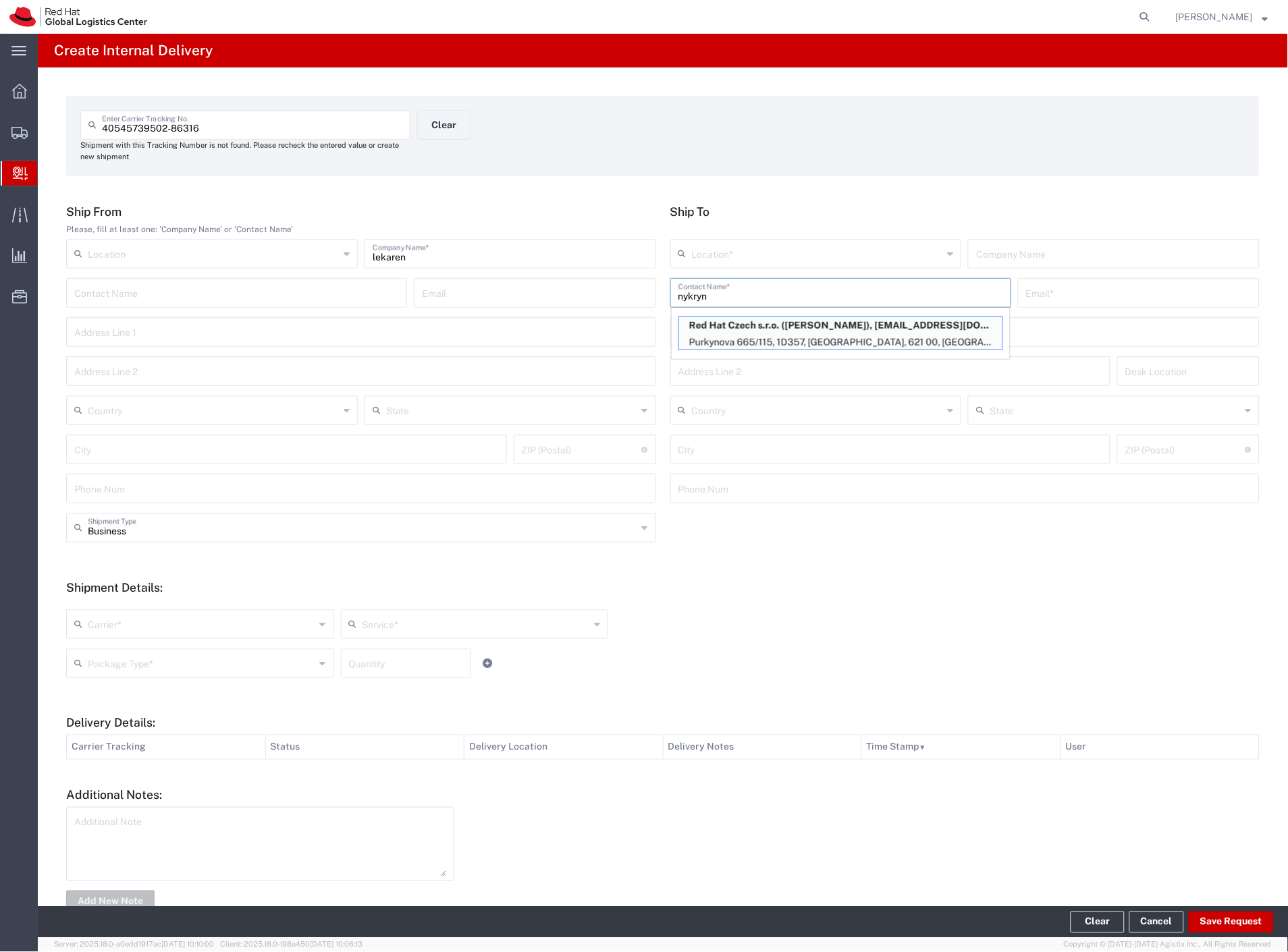
type input "RH - [GEOGRAPHIC_DATA] [GEOGRAPHIC_DATA] - C"
type input "Red Hat Czech s.r.o."
type input "[PERSON_NAME]"
type input "[EMAIL_ADDRESS][DOMAIN_NAME]"
type input "Purkynova 665/115"
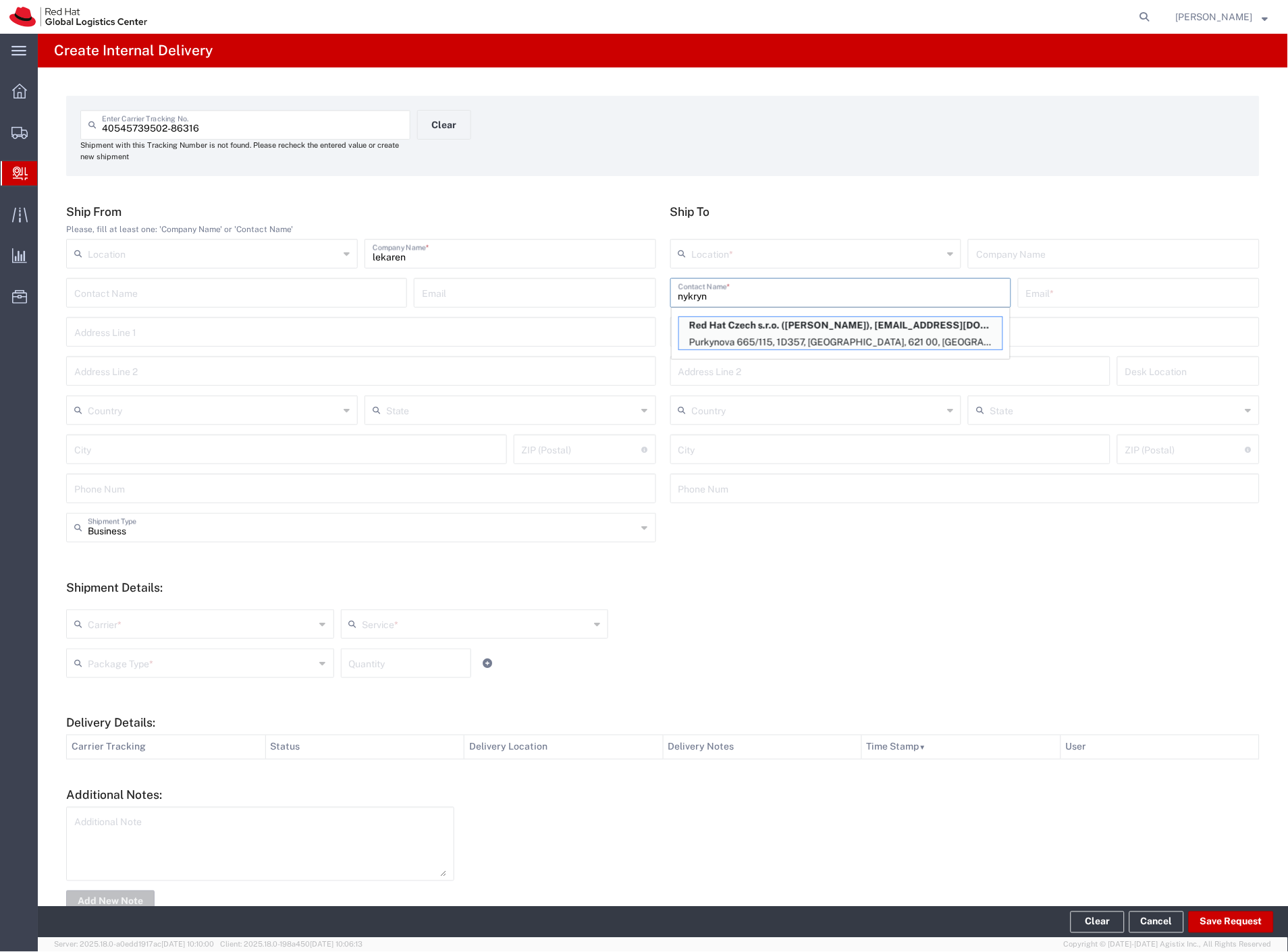
type input "1D357"
type input "Czechia"
type input "[GEOGRAPHIC_DATA]"
type input "621 00"
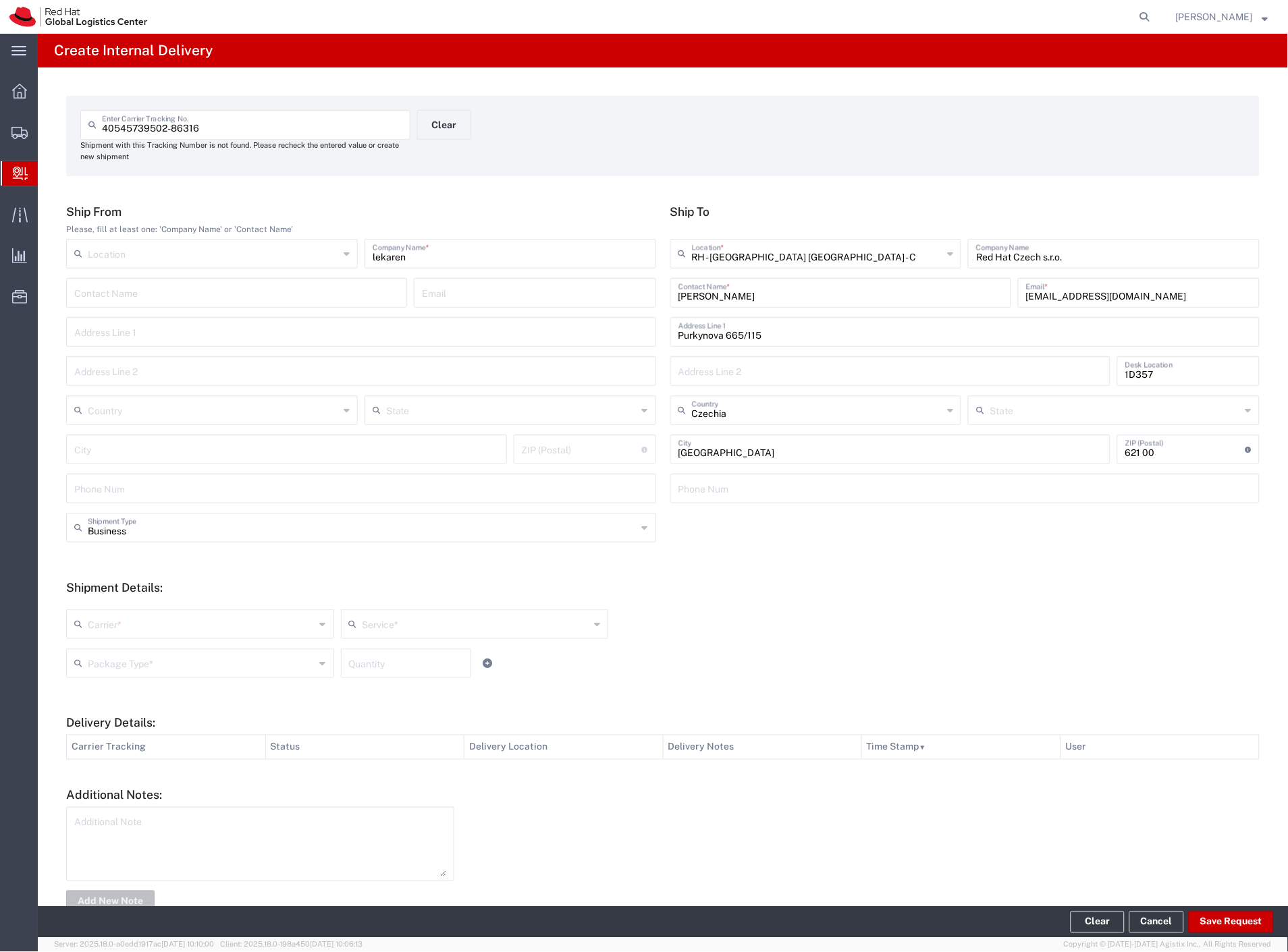
drag, startPoint x: 210, startPoint y: 538, endPoint x: 200, endPoint y: 545, distance: 12.2
click at [208, 538] on div "Business Shipment Type" at bounding box center [361, 527] width 590 height 30
drag, startPoint x: 140, startPoint y: 576, endPoint x: 130, endPoint y: 606, distance: 31.6
click at [139, 576] on span "Personal" at bounding box center [359, 579] width 582 height 21
type input "Personal"
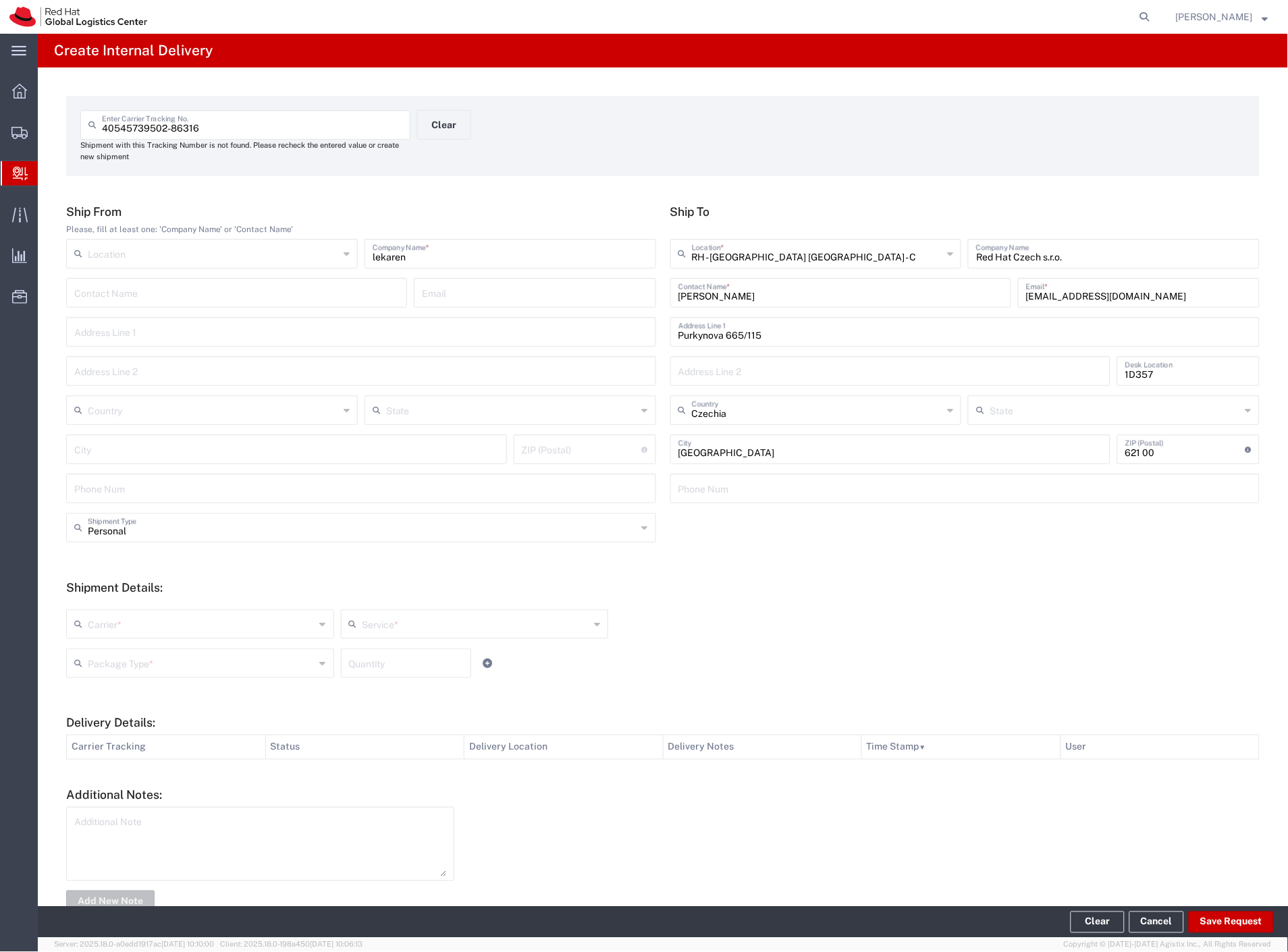
drag, startPoint x: 125, startPoint y: 614, endPoint x: 119, endPoint y: 627, distance: 14.3
click at [123, 619] on input "text" at bounding box center [201, 623] width 228 height 23
drag, startPoint x: 113, startPoint y: 640, endPoint x: 112, endPoint y: 652, distance: 12.0
click at [113, 642] on div "Carrier * Czech Post DHL FedEx Express Global4PL Interoffice Local Carrier Sant…" at bounding box center [474, 629] width 823 height 39
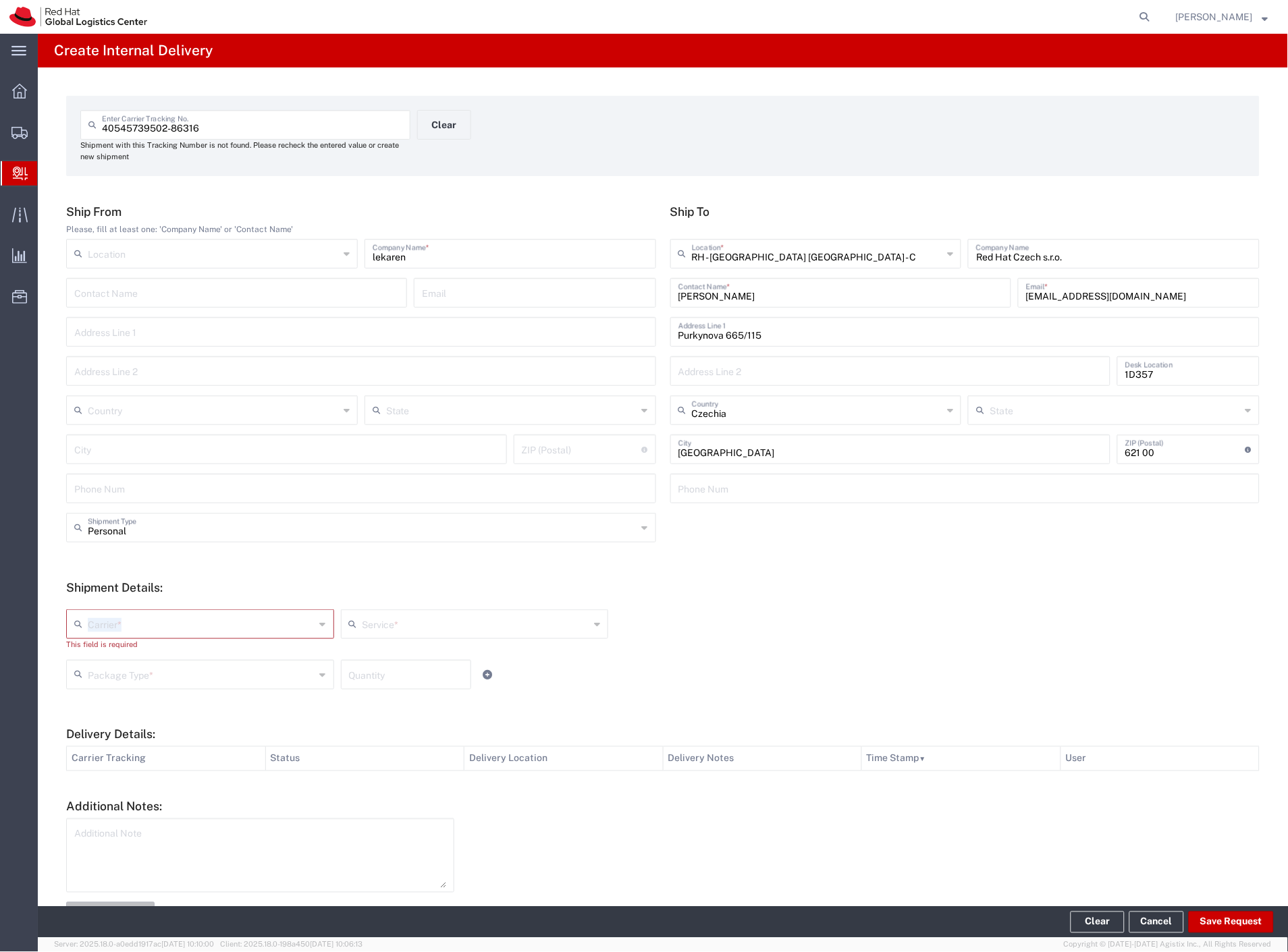
click at [118, 629] on input "text" at bounding box center [201, 623] width 228 height 23
click at [114, 655] on span "Czech Post" at bounding box center [199, 654] width 263 height 21
type input "Czech Post"
type input "Ground"
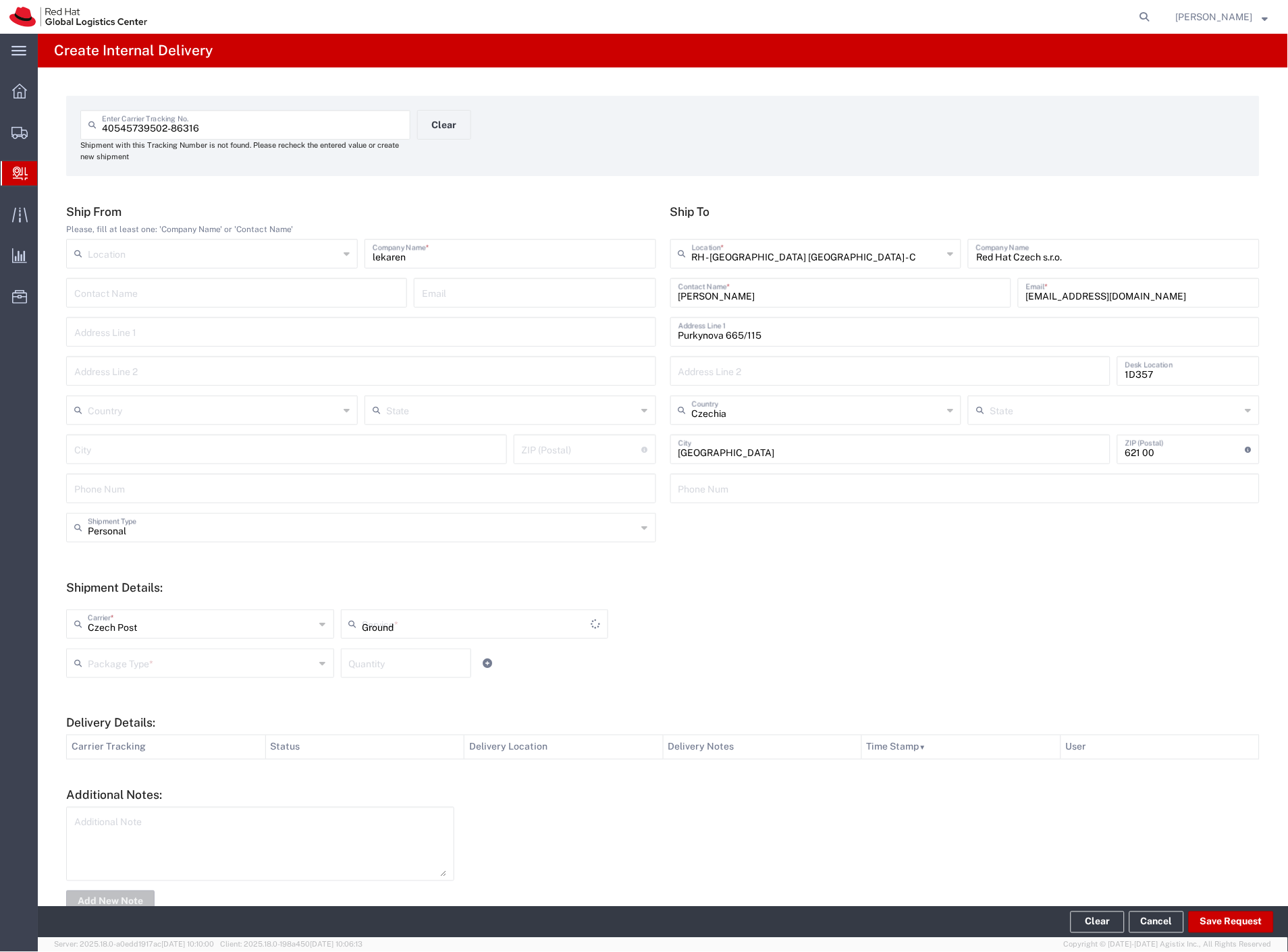
click at [114, 665] on input "text" at bounding box center [201, 662] width 228 height 23
click at [129, 780] on span "Your Packaging" at bounding box center [199, 781] width 263 height 21
type input "Your Packaging"
click at [1243, 915] on button "Save Request" at bounding box center [1231, 922] width 85 height 21
type input "Personal"
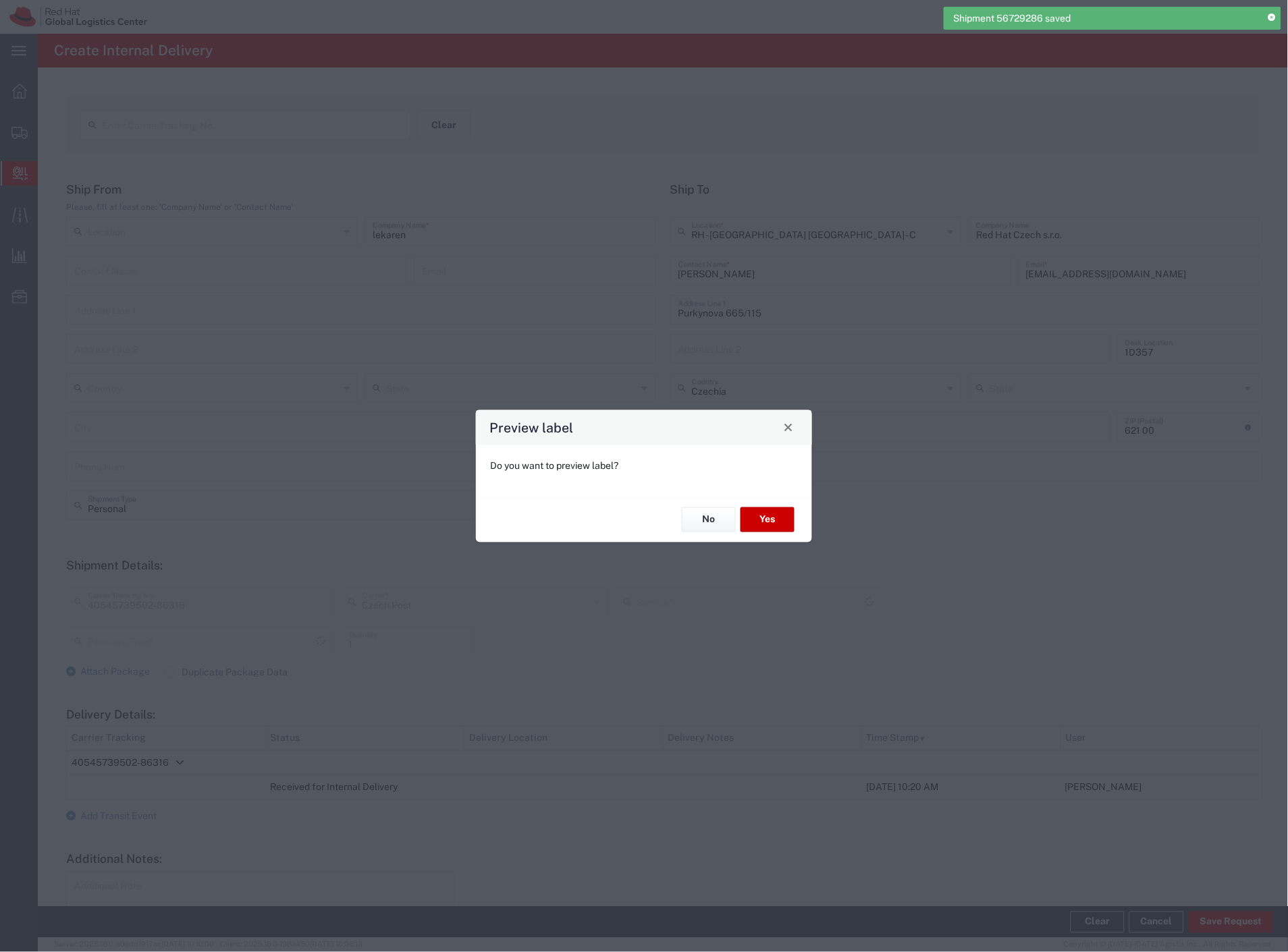
type input "Your Packaging"
type input "Ground"
click at [761, 525] on button "Yes" at bounding box center [767, 520] width 54 height 25
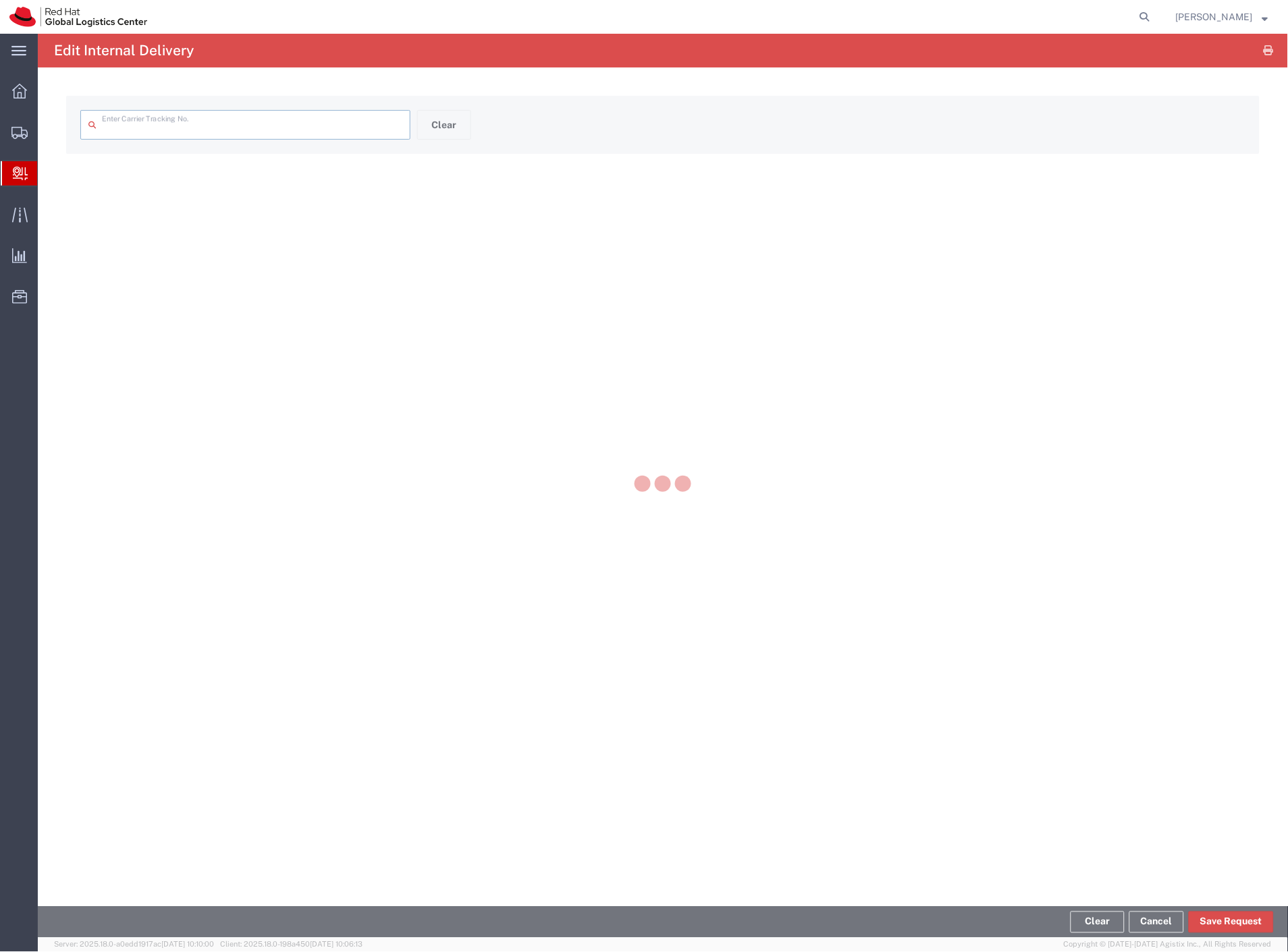
type input "40545739502-86316"
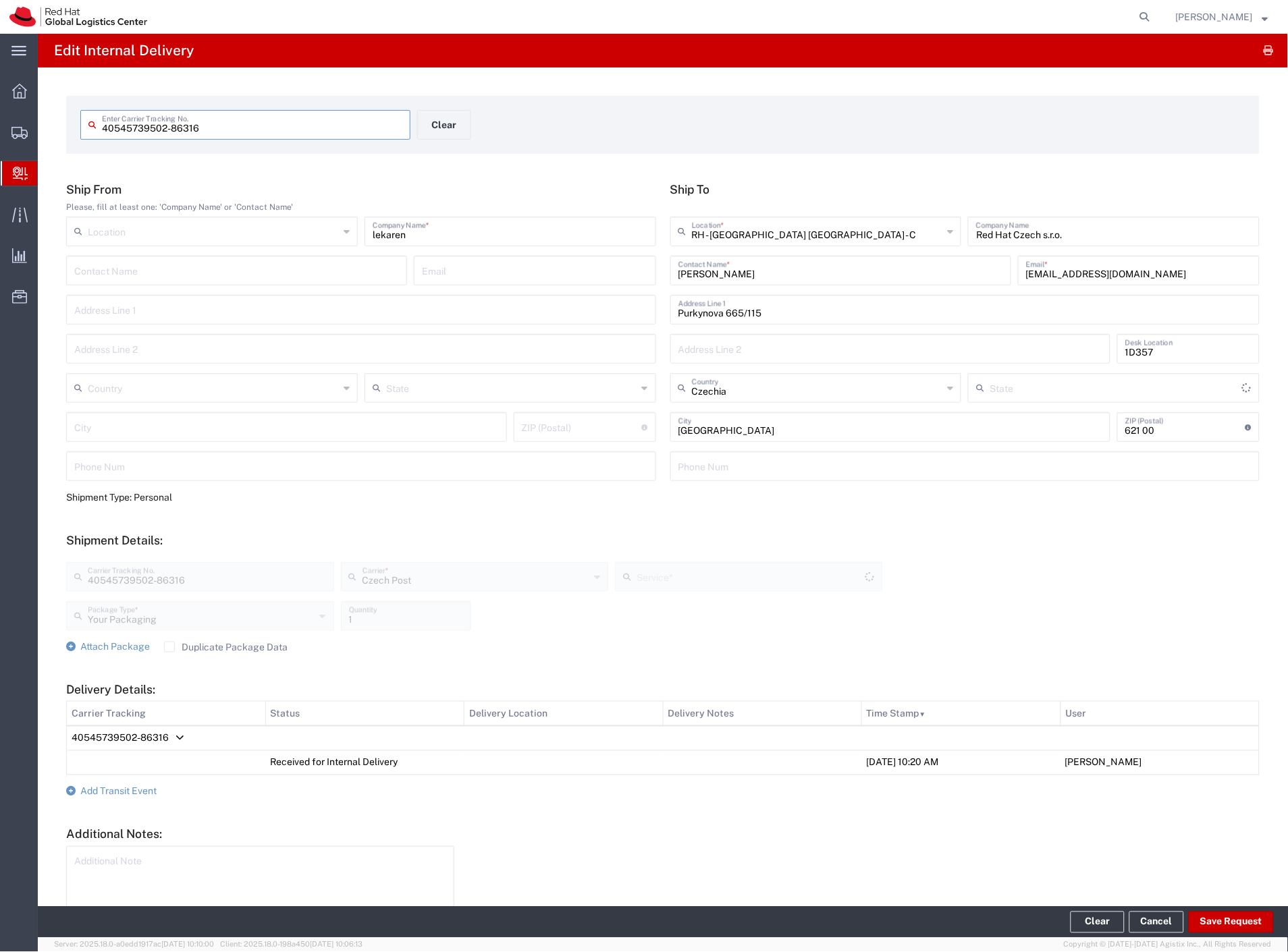
type input "Ground"
click at [436, 133] on button "Clear" at bounding box center [444, 125] width 54 height 30
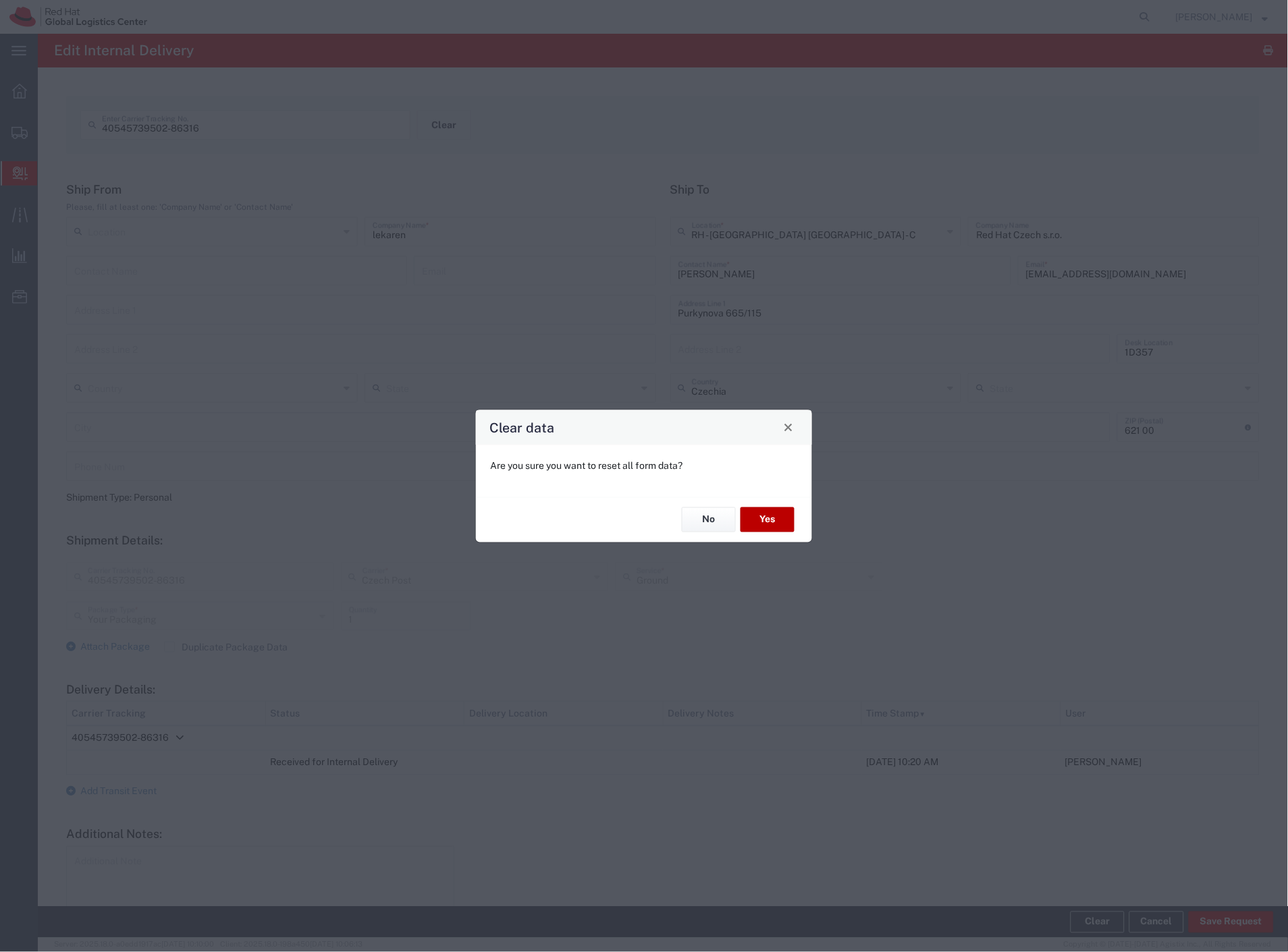
click at [754, 520] on button "Yes" at bounding box center [767, 520] width 54 height 25
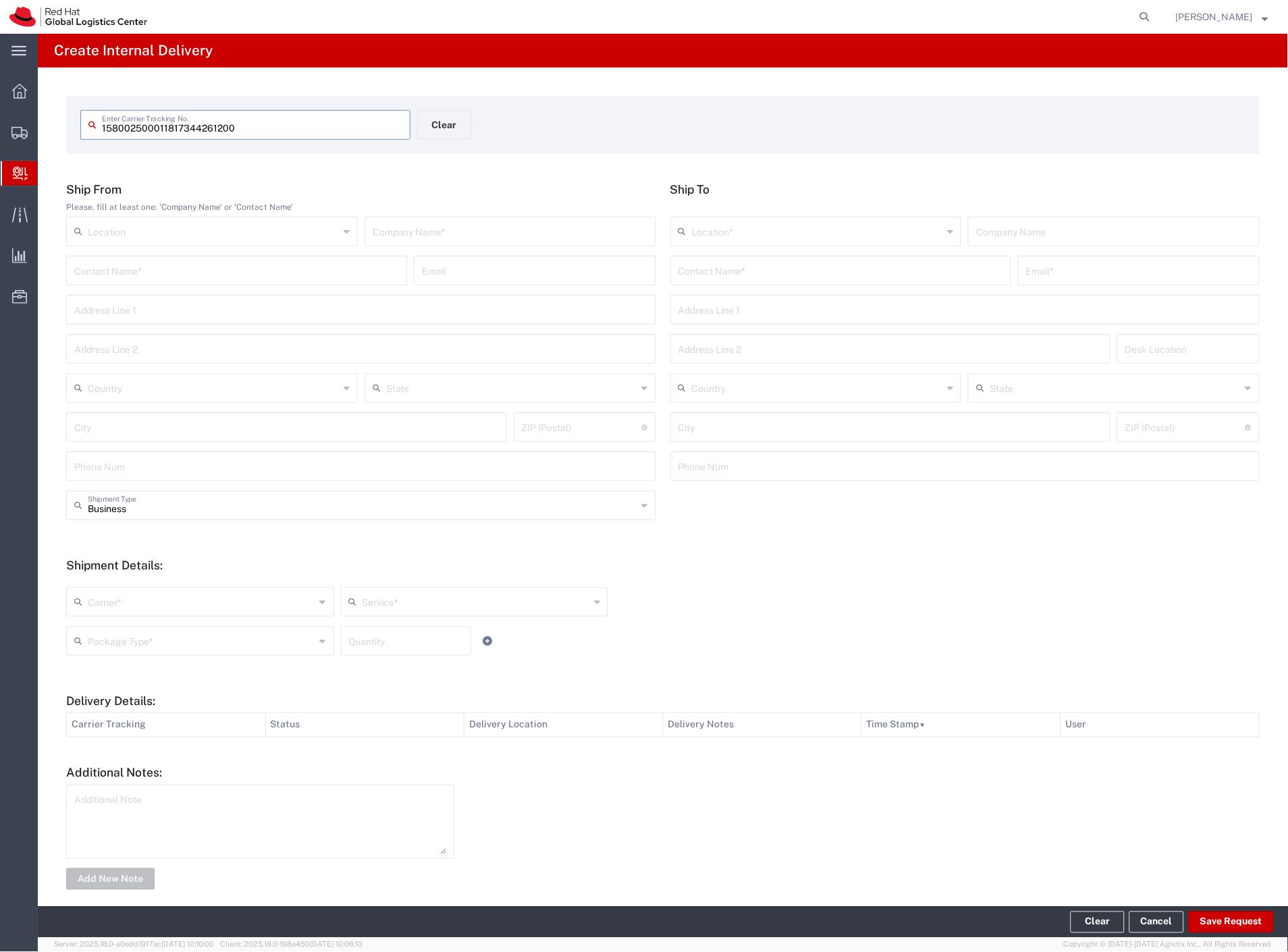
type input "158002500011817344261200"
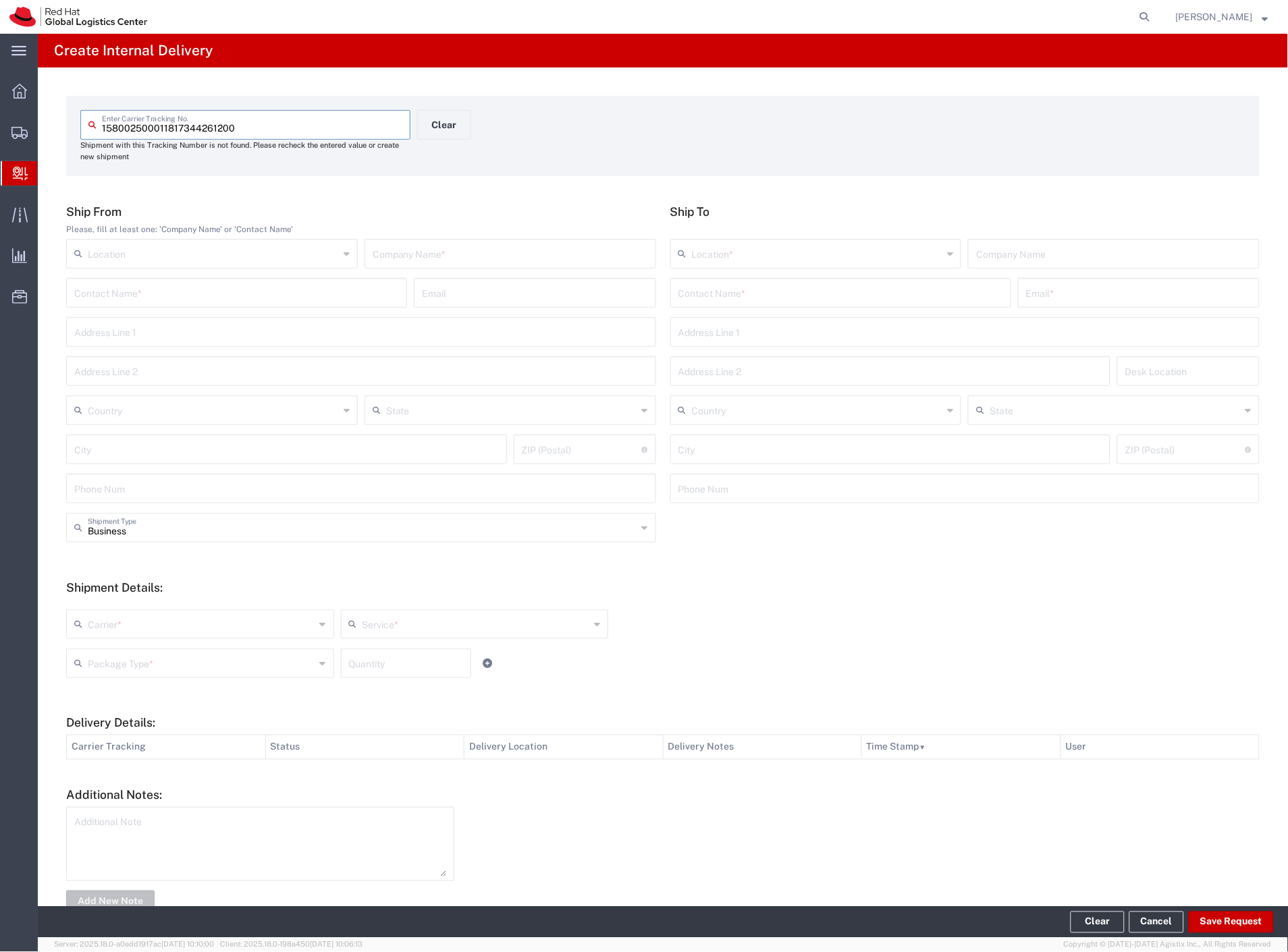
click at [436, 245] on input "text" at bounding box center [510, 253] width 275 height 23
type input "amazon"
click at [754, 292] on input "text" at bounding box center [841, 292] width 325 height 23
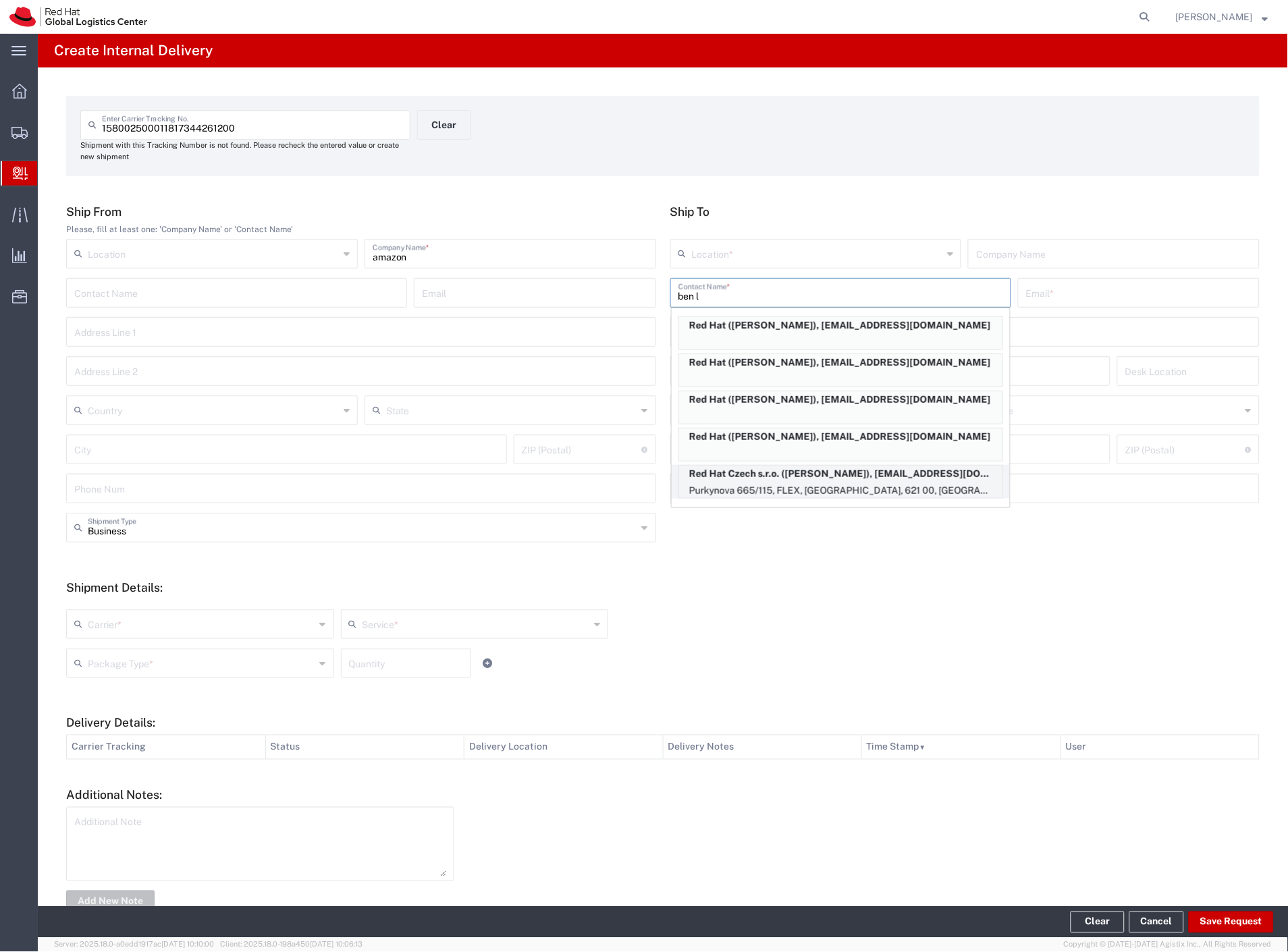
type input "ben l"
click at [824, 475] on p "Red Hat Czech s.r.o. ([PERSON_NAME]), [EMAIL_ADDRESS][DOMAIN_NAME]" at bounding box center [841, 474] width 323 height 17
type input "RH - [GEOGRAPHIC_DATA] [GEOGRAPHIC_DATA] - C"
type input "Red Hat Czech s.r.o."
type input "[PERSON_NAME]"
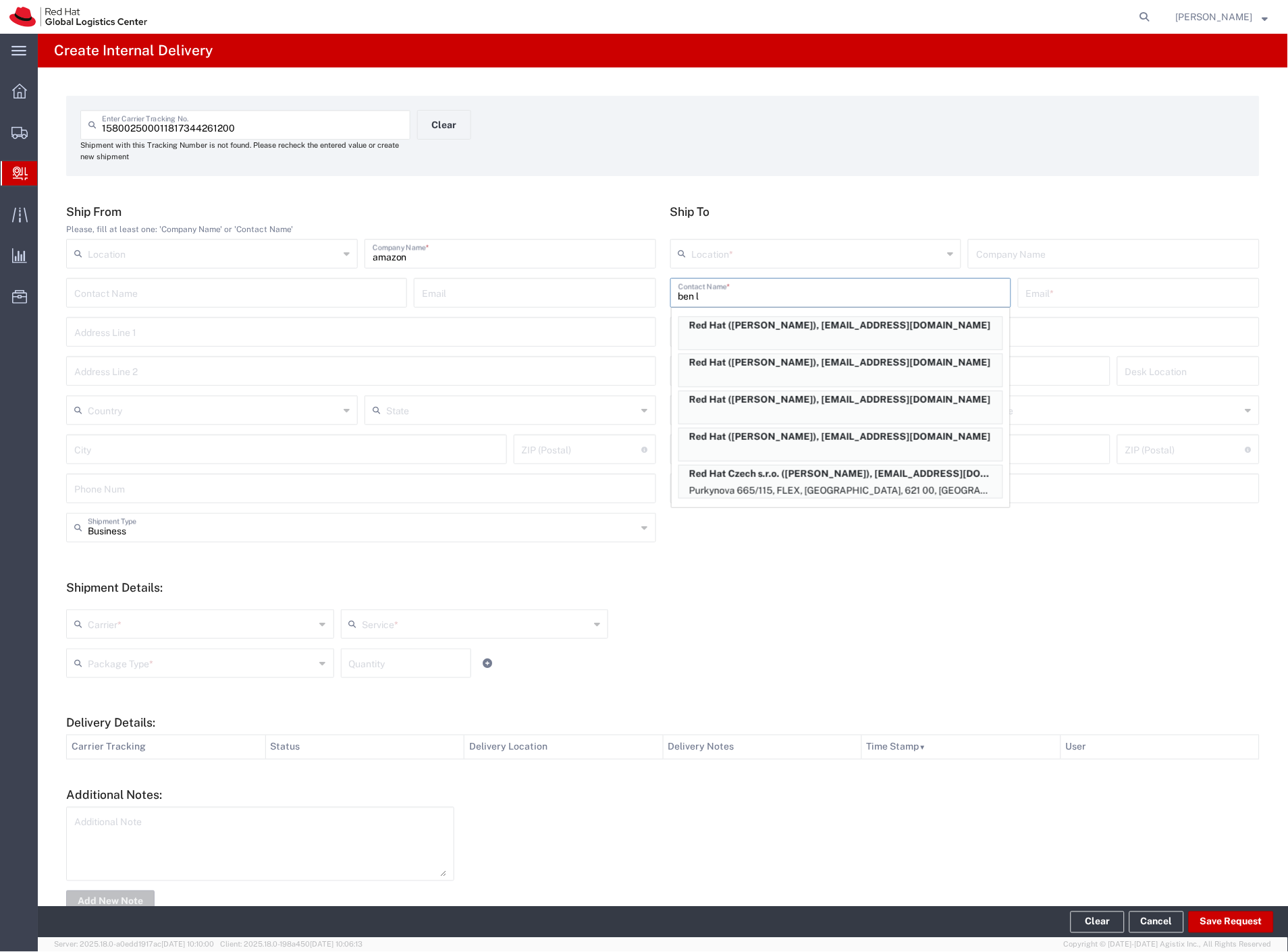
type input "[EMAIL_ADDRESS][DOMAIN_NAME]"
type input "Purkynova 665/115"
type input "FLEX"
type input "Czechia"
type input "[GEOGRAPHIC_DATA]"
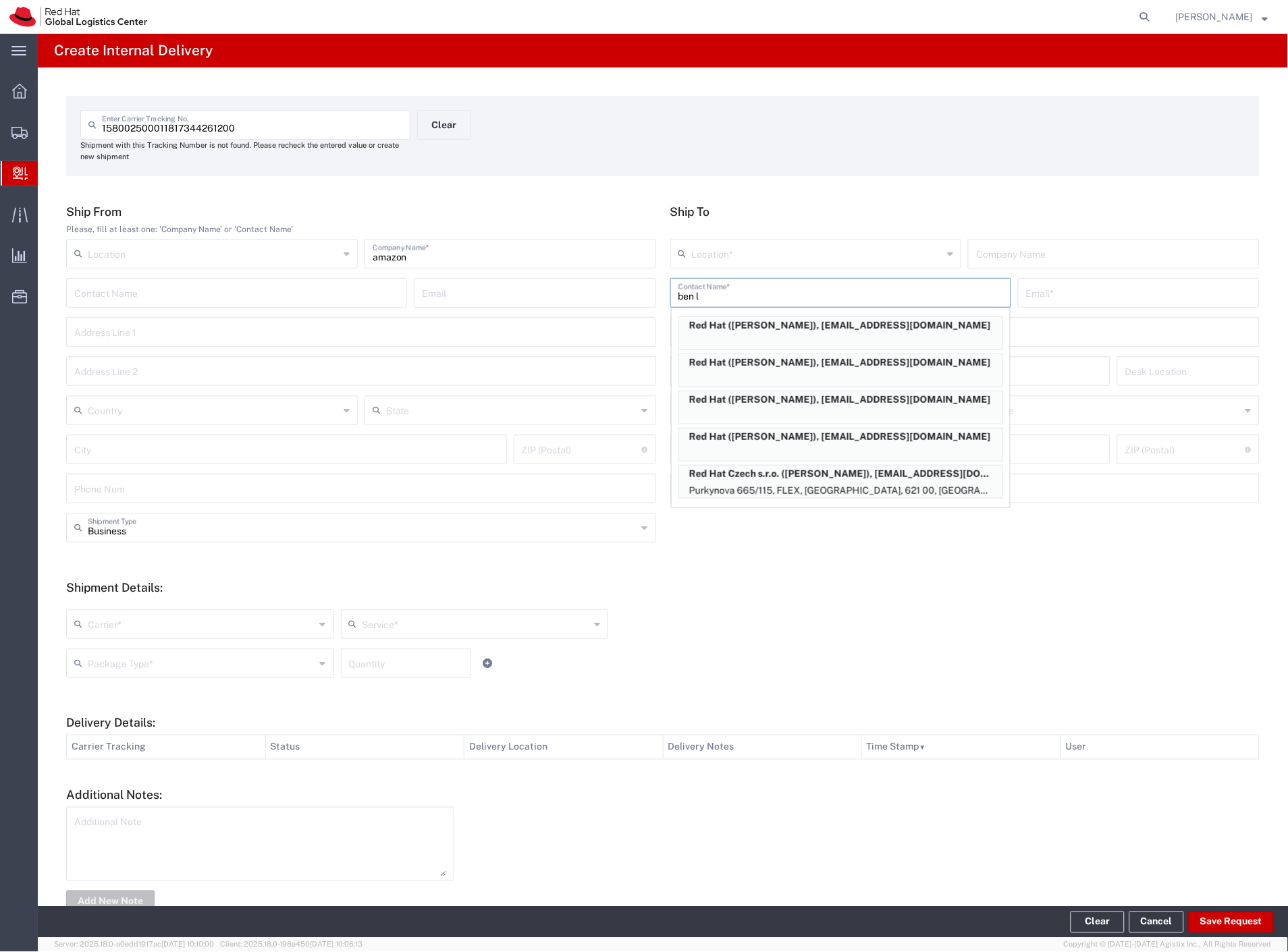
type input "621 00"
type input "420532294142"
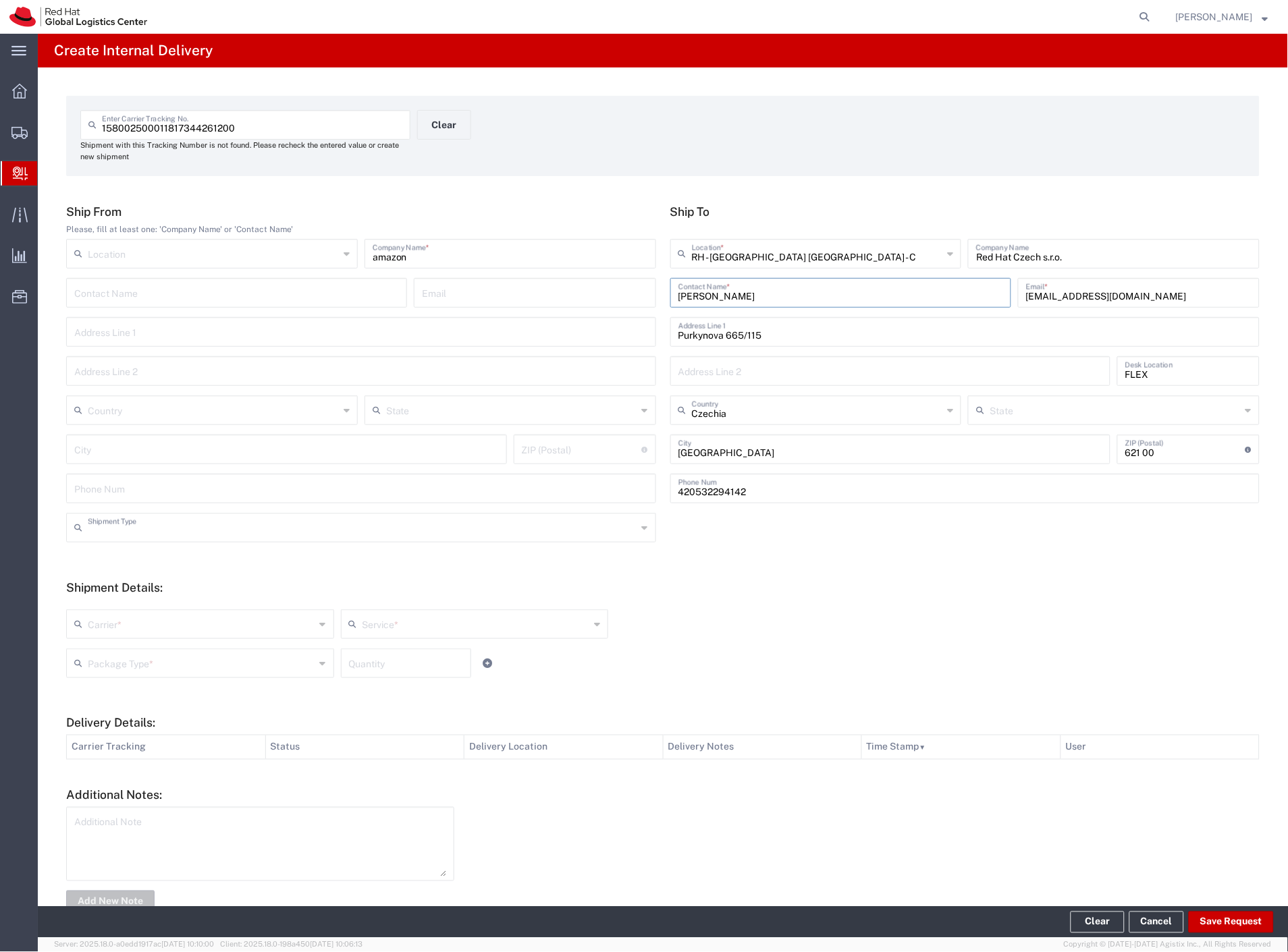
click at [137, 533] on input "text" at bounding box center [362, 527] width 550 height 23
click at [115, 576] on span "Personal" at bounding box center [359, 579] width 582 height 21
type input "Personal"
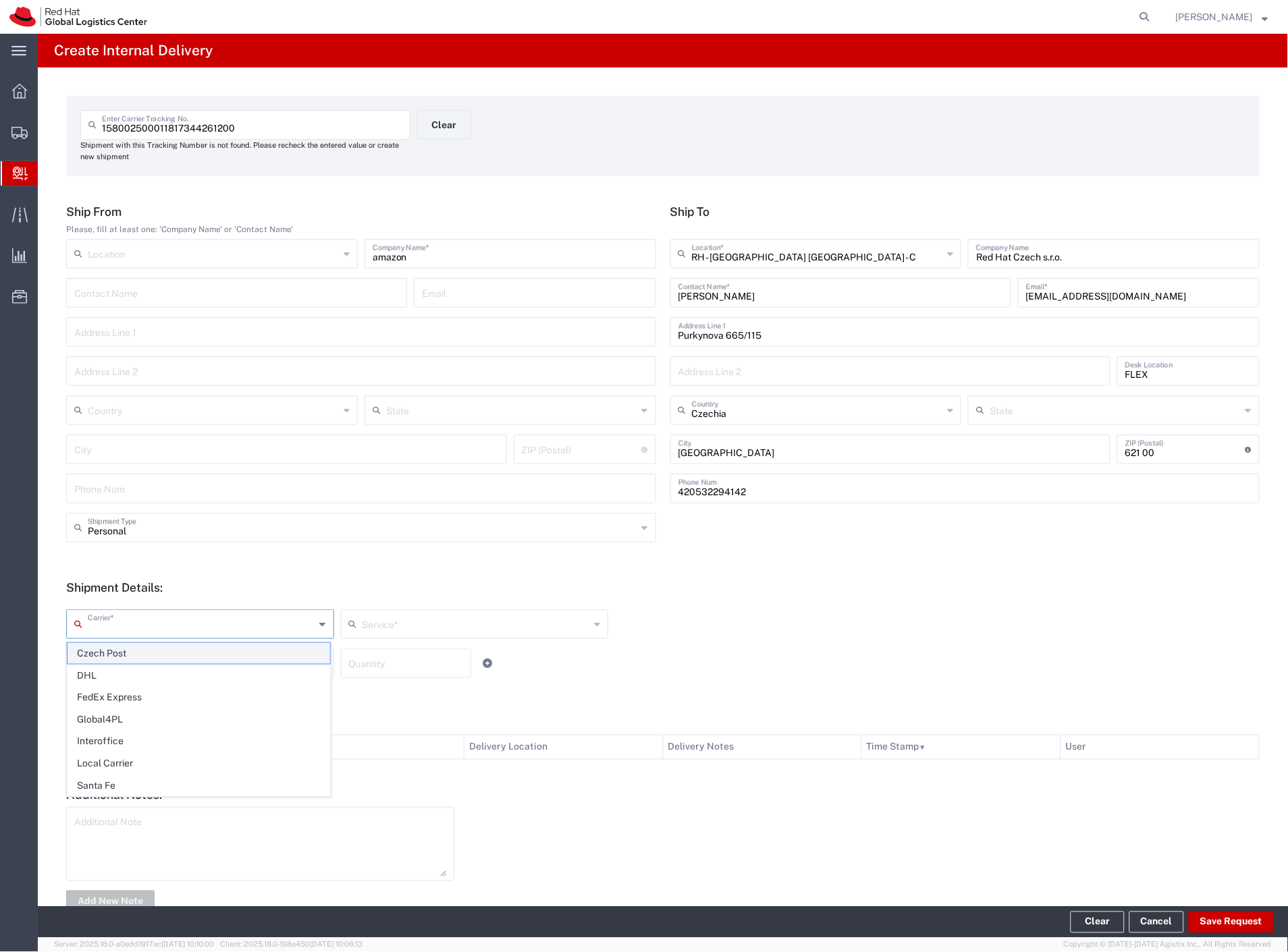
drag, startPoint x: 113, startPoint y: 629, endPoint x: 111, endPoint y: 647, distance: 18.1
click at [113, 630] on input "text" at bounding box center [201, 623] width 228 height 23
drag, startPoint x: 110, startPoint y: 649, endPoint x: 107, endPoint y: 658, distance: 9.5
click at [108, 656] on span "Czech Post" at bounding box center [199, 654] width 263 height 21
type input "Czech Post"
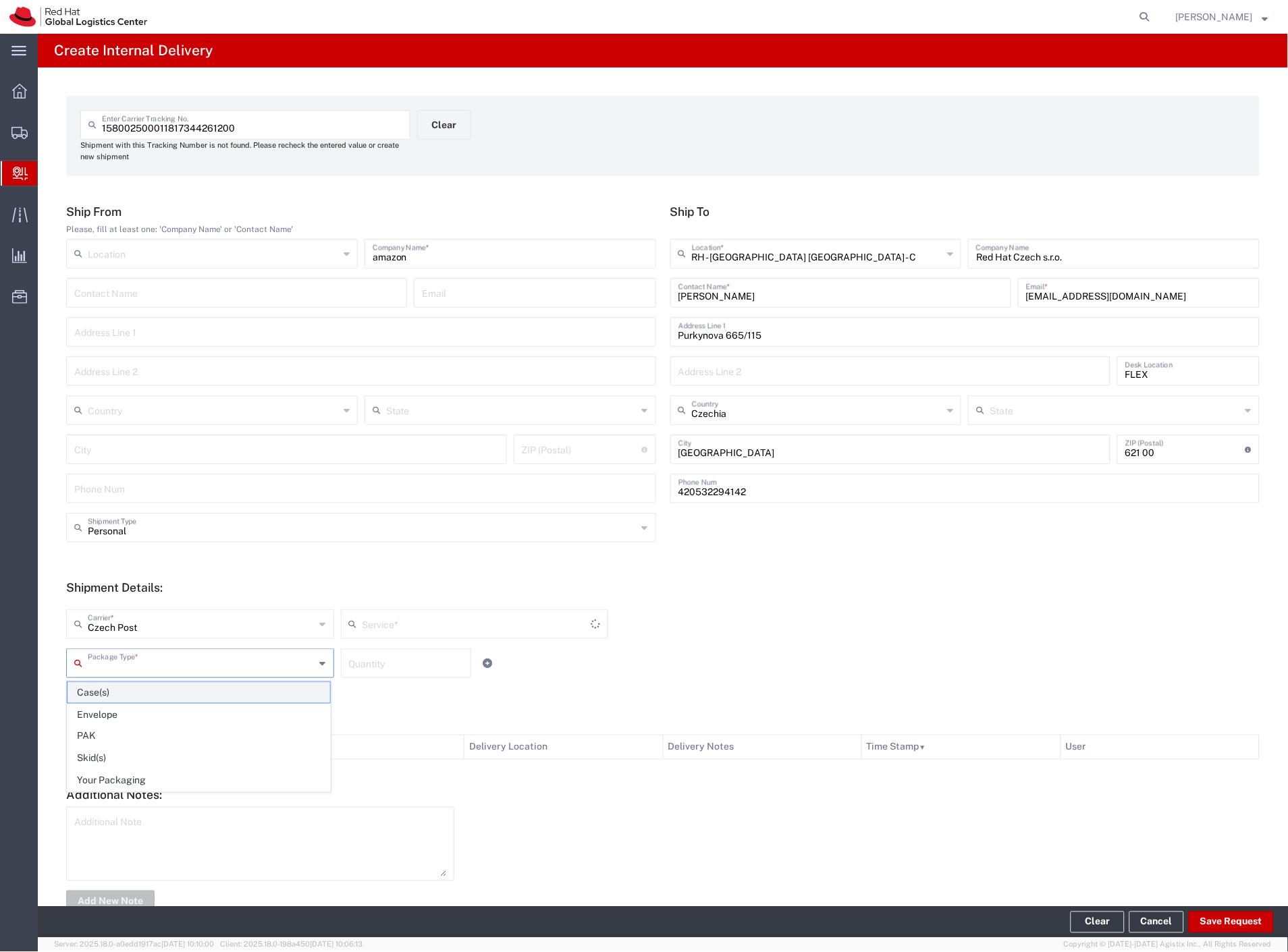
drag, startPoint x: 107, startPoint y: 658, endPoint x: 118, endPoint y: 682, distance: 26.4
click at [107, 660] on input "text" at bounding box center [201, 662] width 228 height 23
type input "Ground"
click at [142, 778] on span "Your Packaging" at bounding box center [199, 781] width 263 height 21
type input "Your Packaging"
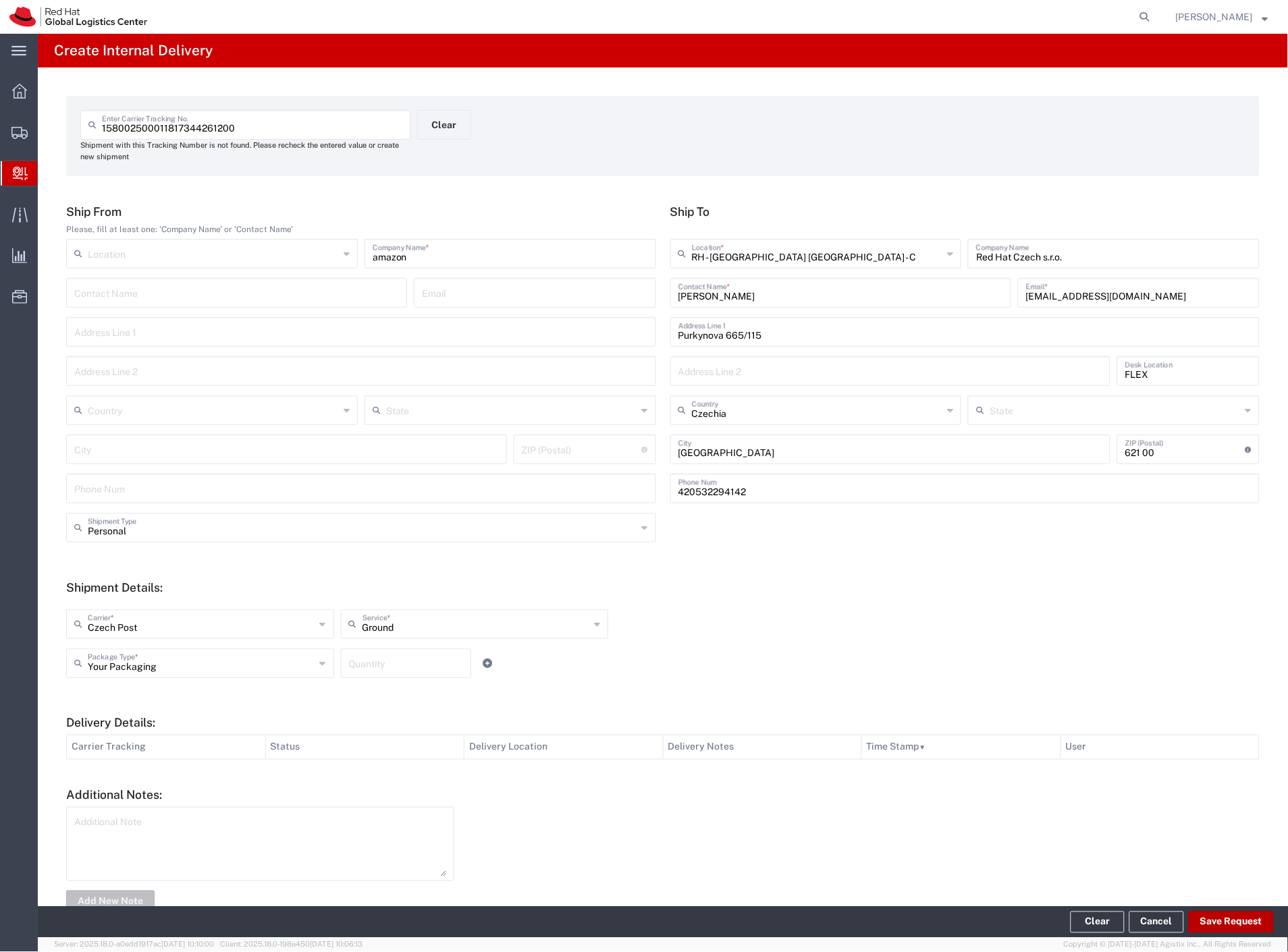
click at [1205, 923] on button "Save Request" at bounding box center [1231, 922] width 85 height 21
type input "Personal"
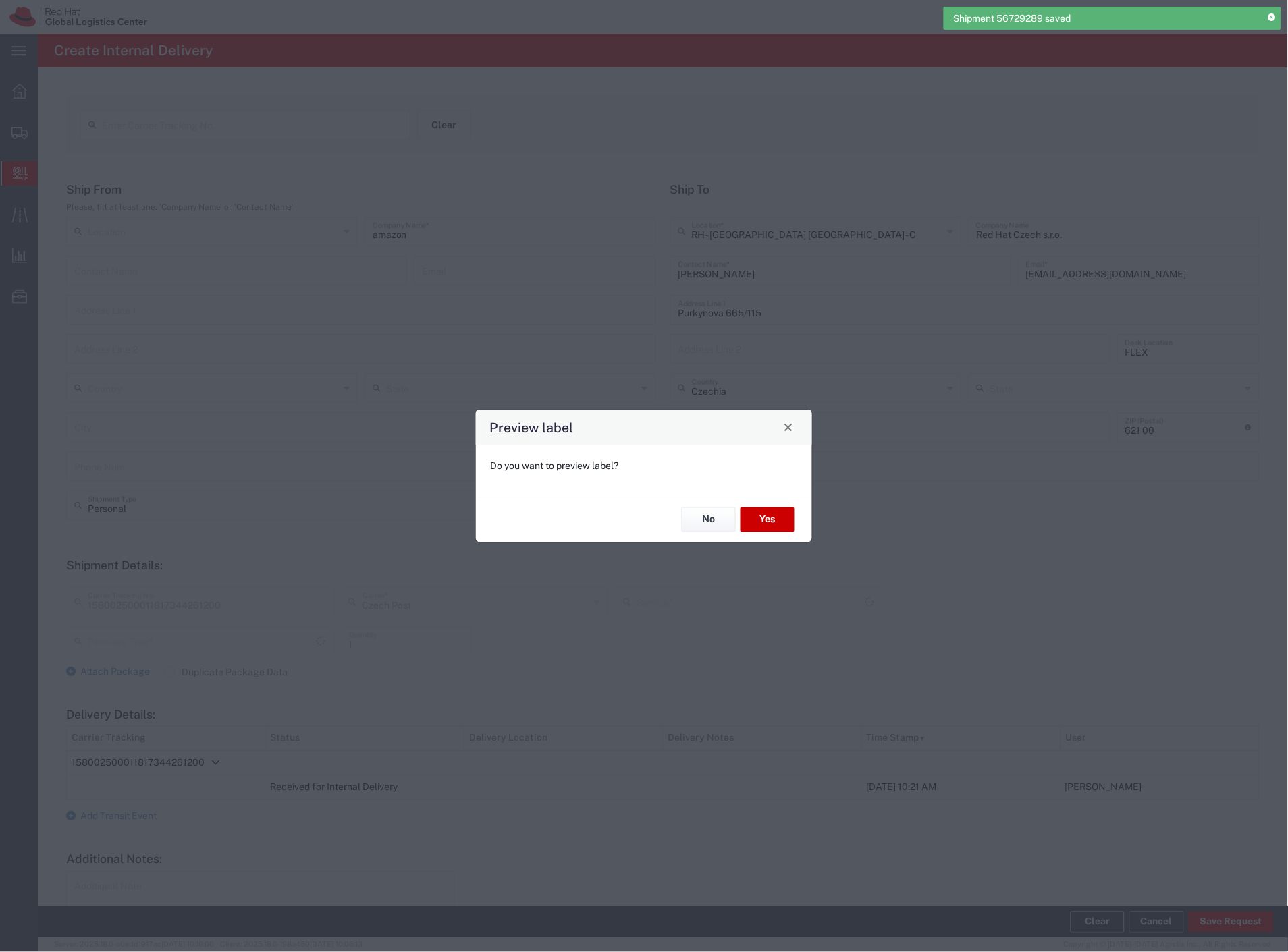
type input "Your Packaging"
type input "Ground"
click at [775, 516] on button "Yes" at bounding box center [767, 520] width 54 height 25
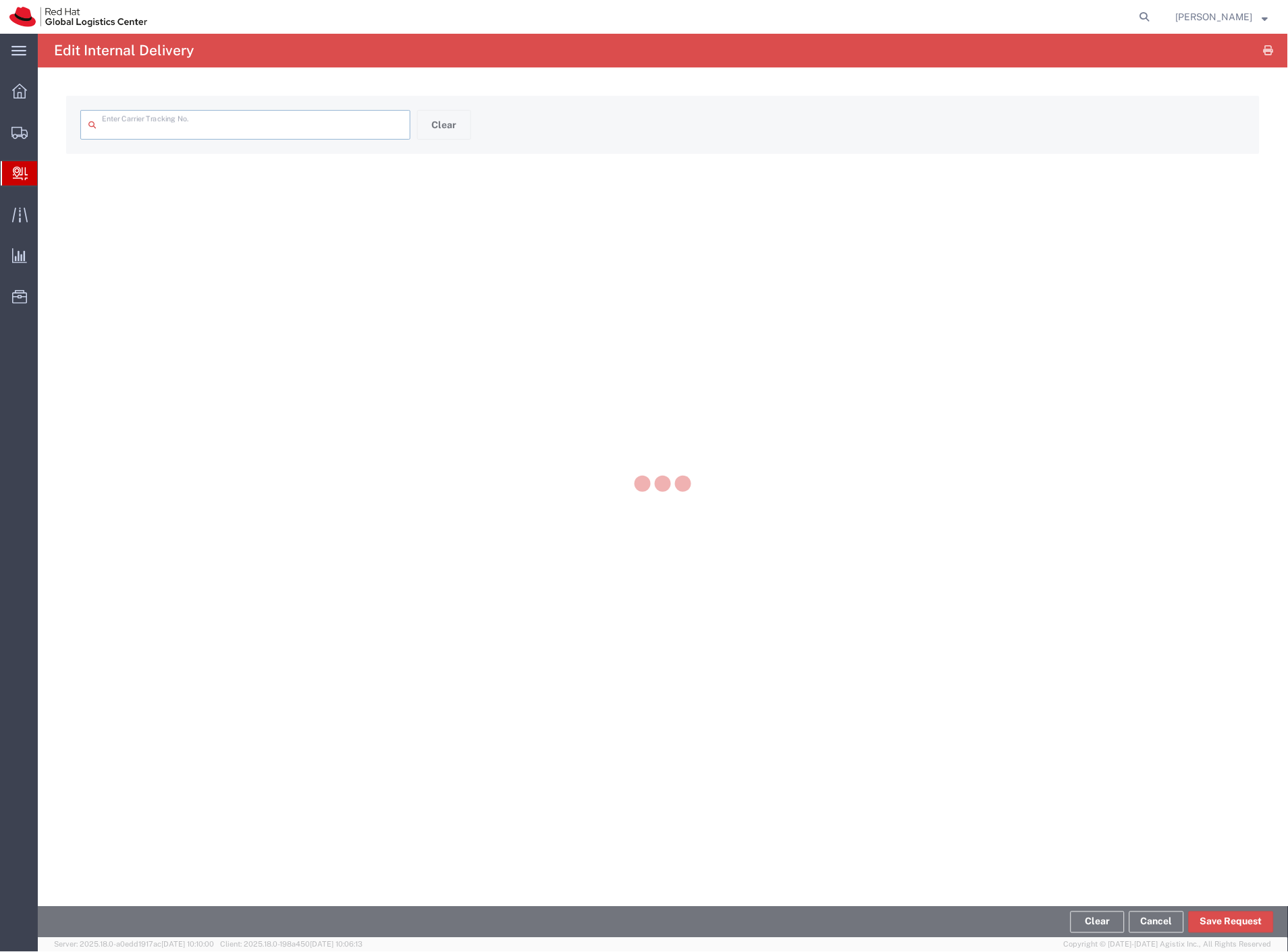
type input "158002500011817344261200"
